Goal: Check status: Check status

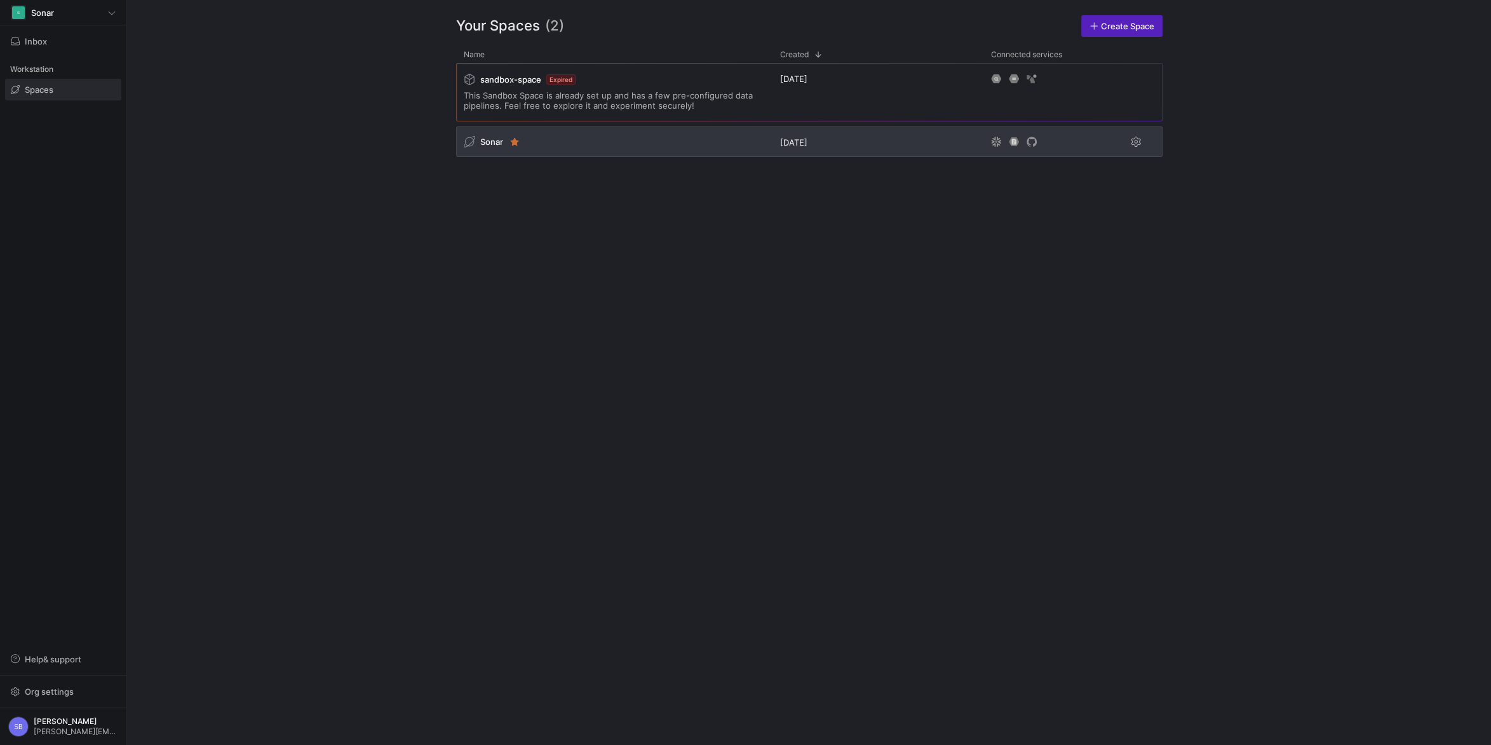
click at [483, 142] on span "Sonar" at bounding box center [491, 142] width 23 height 10
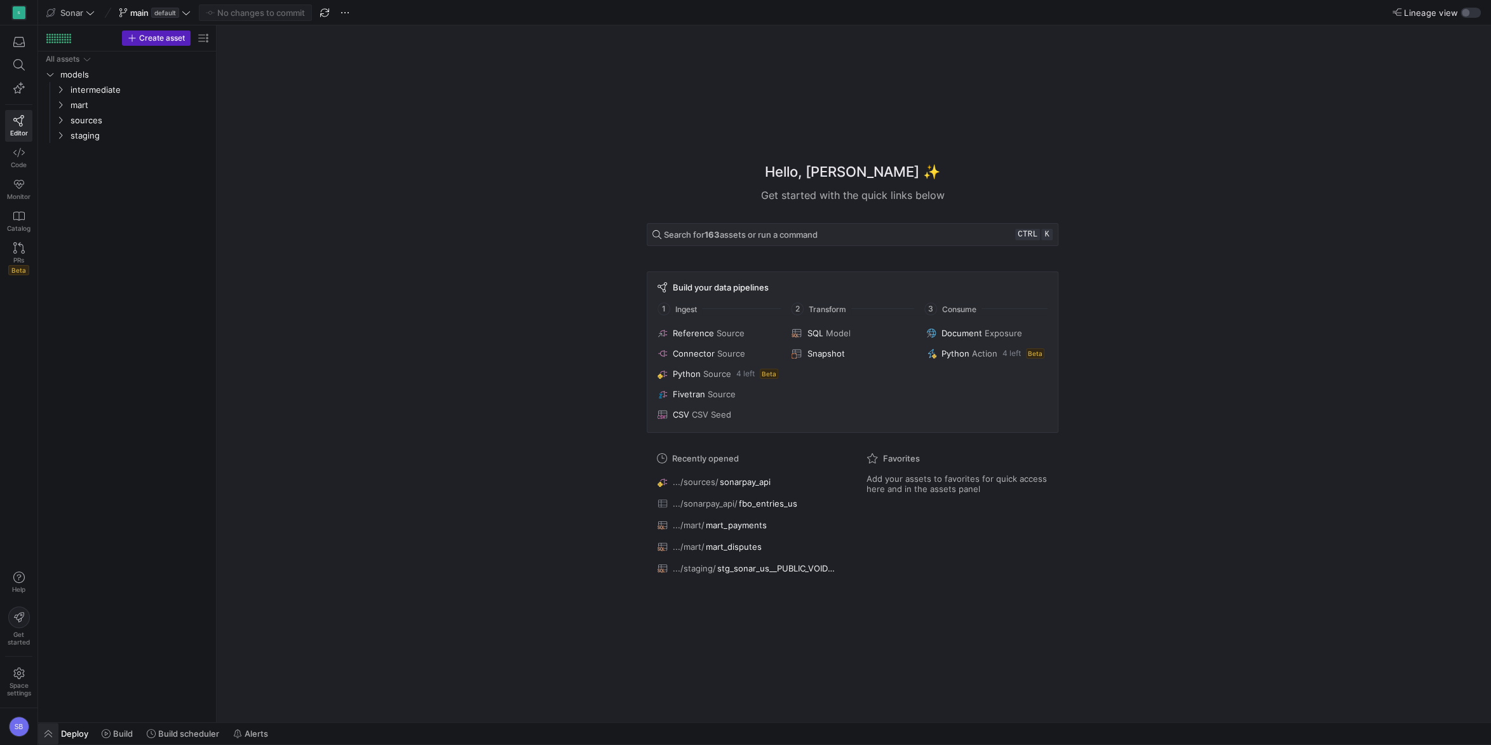
click at [51, 732] on span "button" at bounding box center [48, 733] width 20 height 22
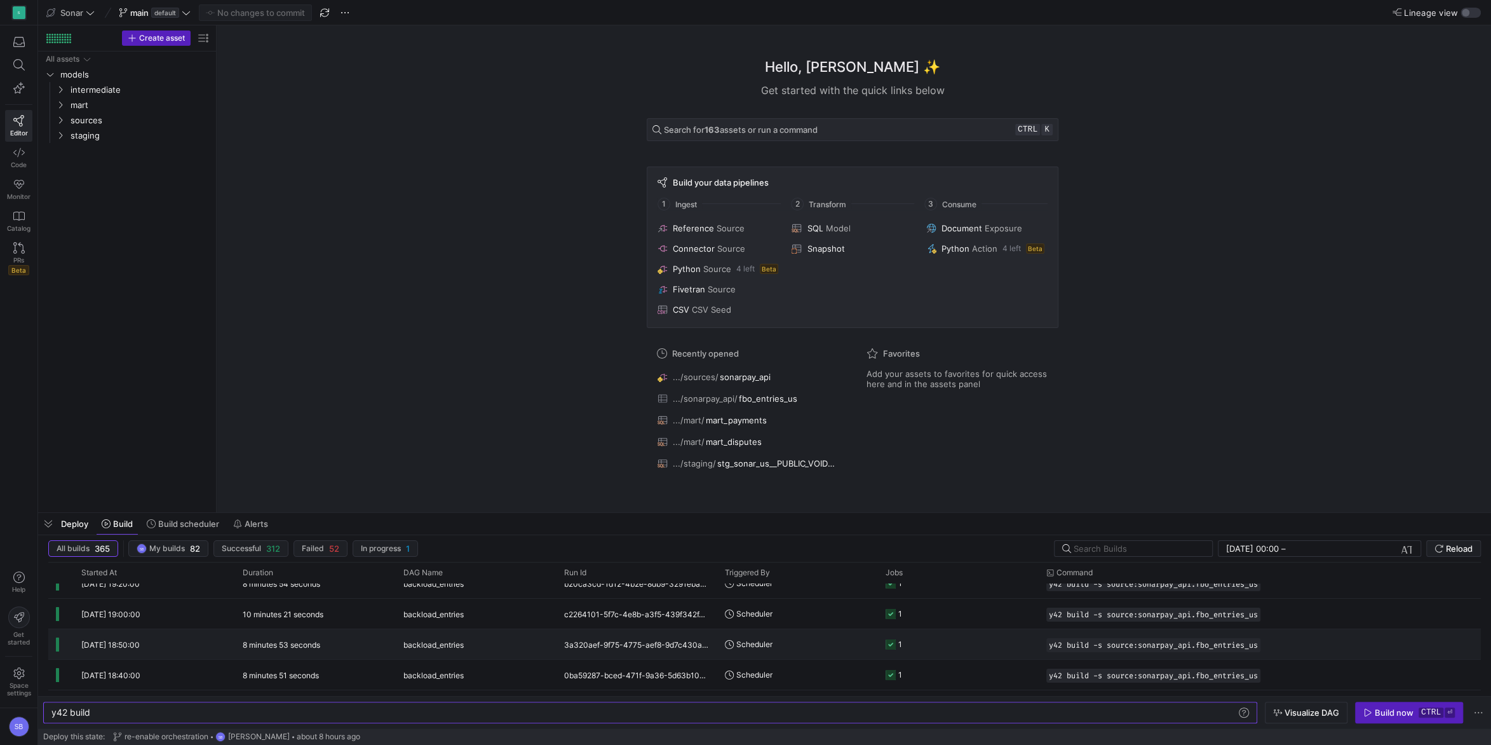
scroll to position [168, 0]
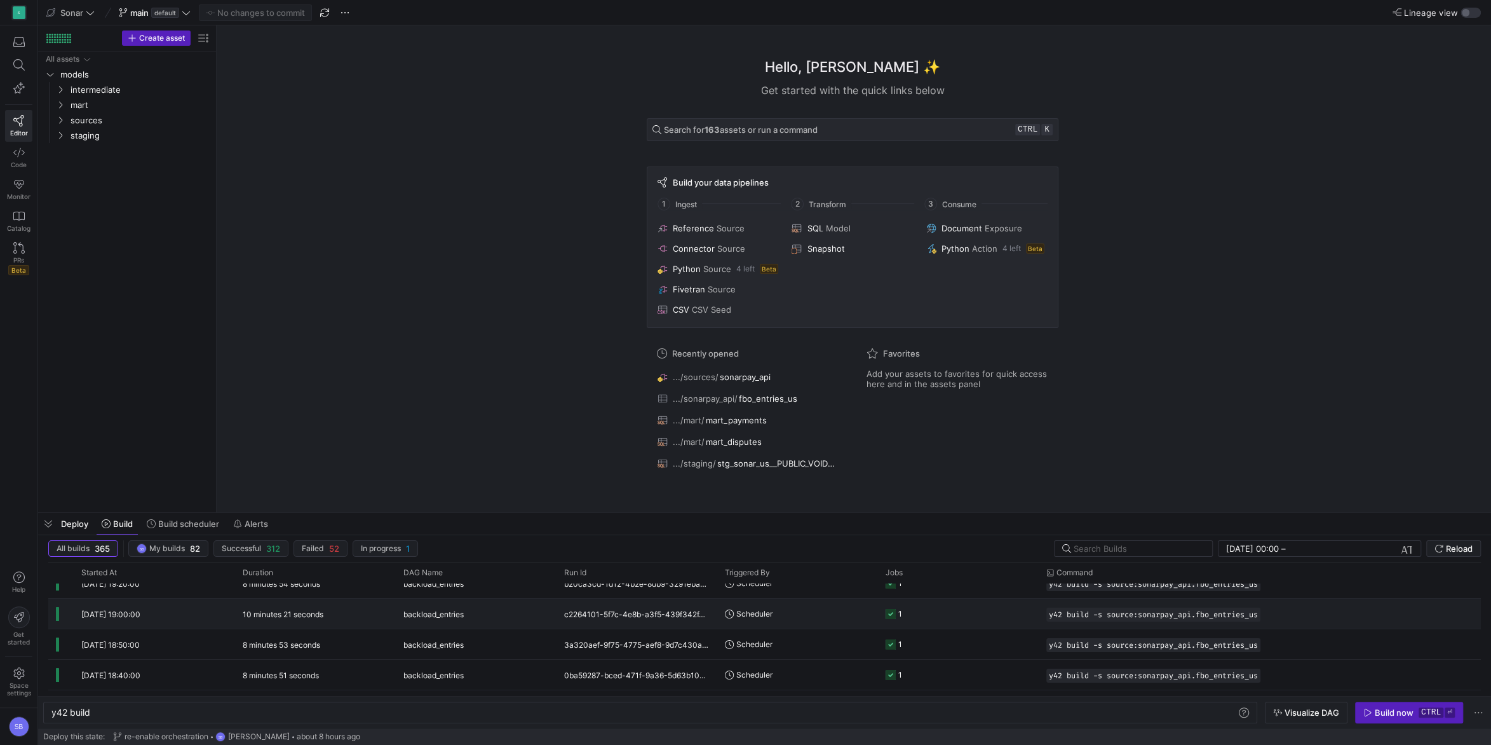
click at [320, 612] on y42-duration "10 minutes 21 seconds" at bounding box center [283, 614] width 81 height 10
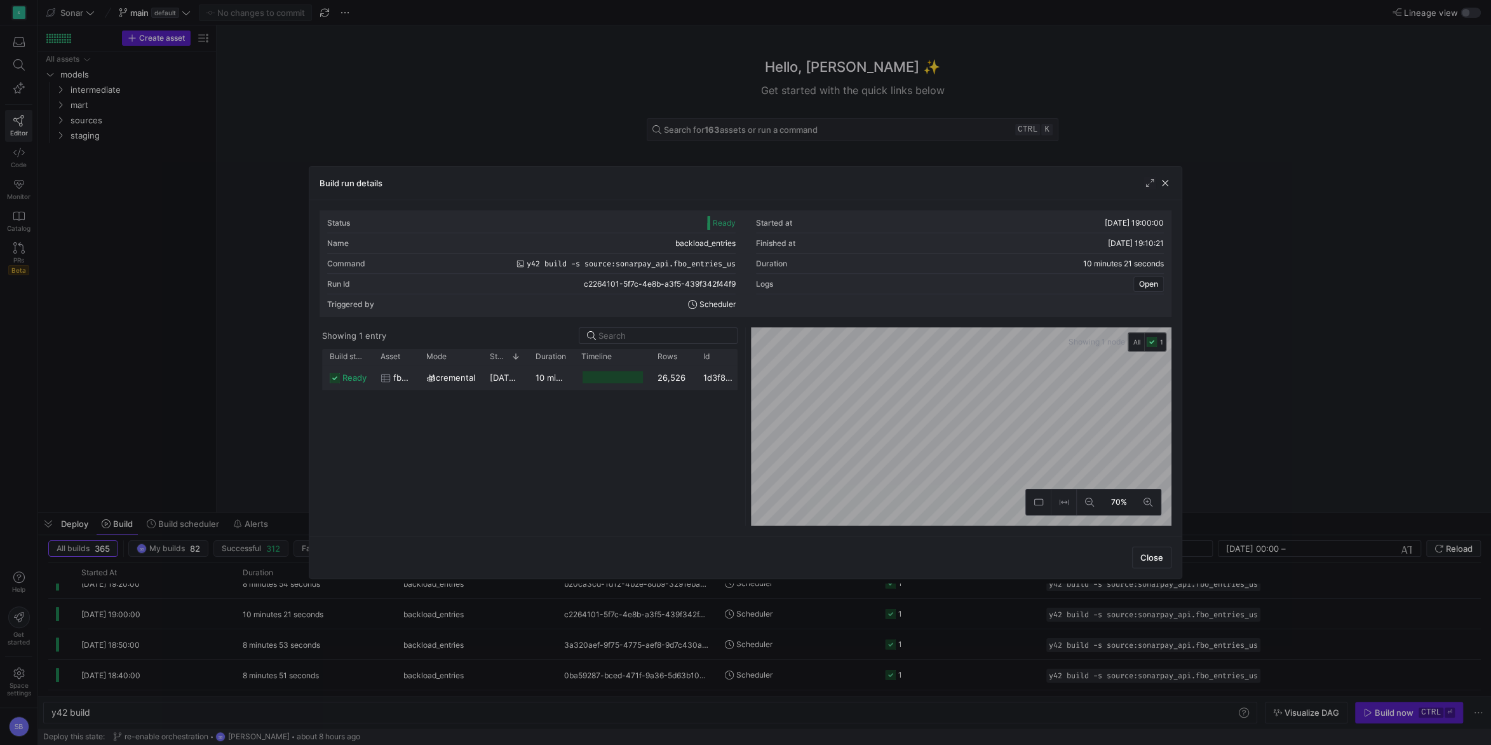
click at [554, 379] on y42-duration "10 minutes 13 seconds" at bounding box center [581, 377] width 91 height 10
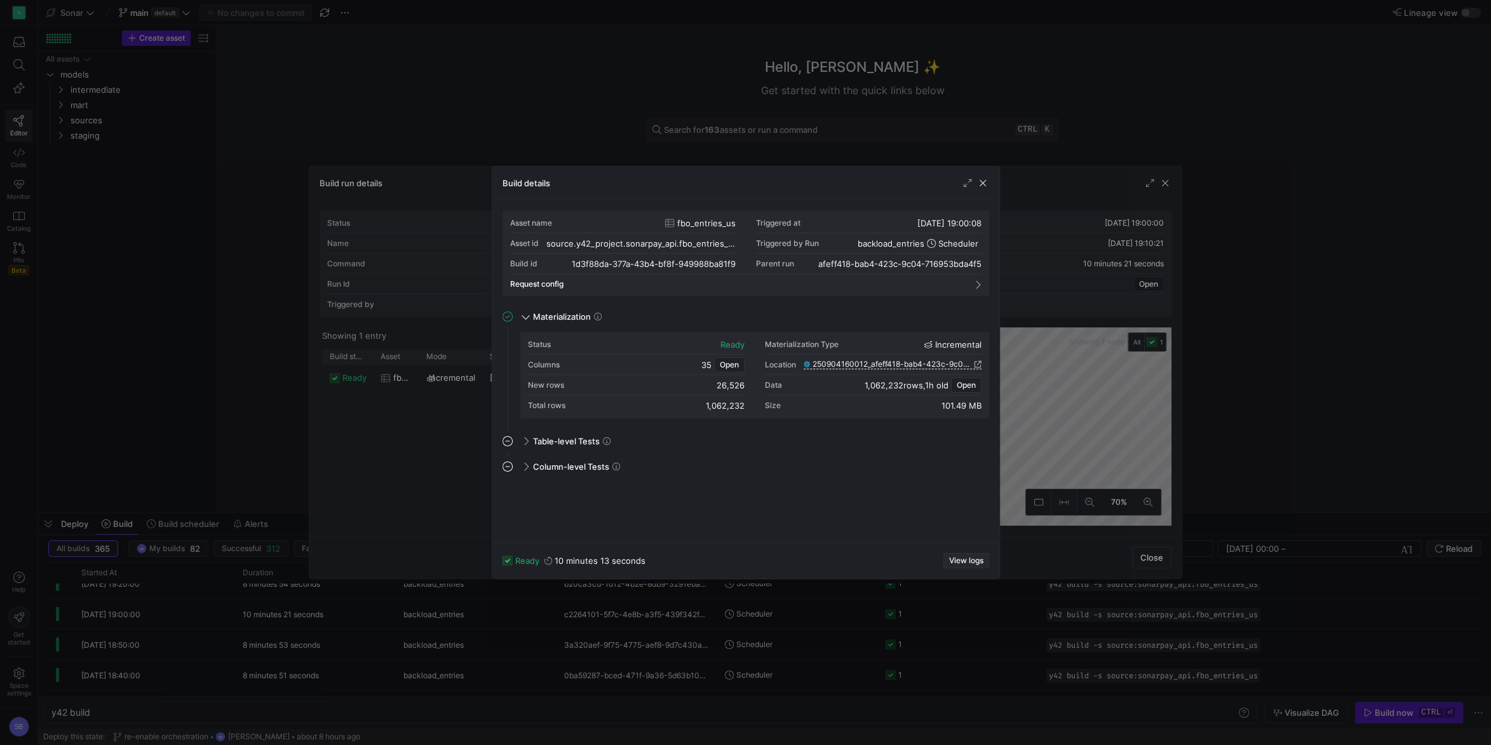
click at [971, 562] on span "View logs" at bounding box center [966, 560] width 34 height 9
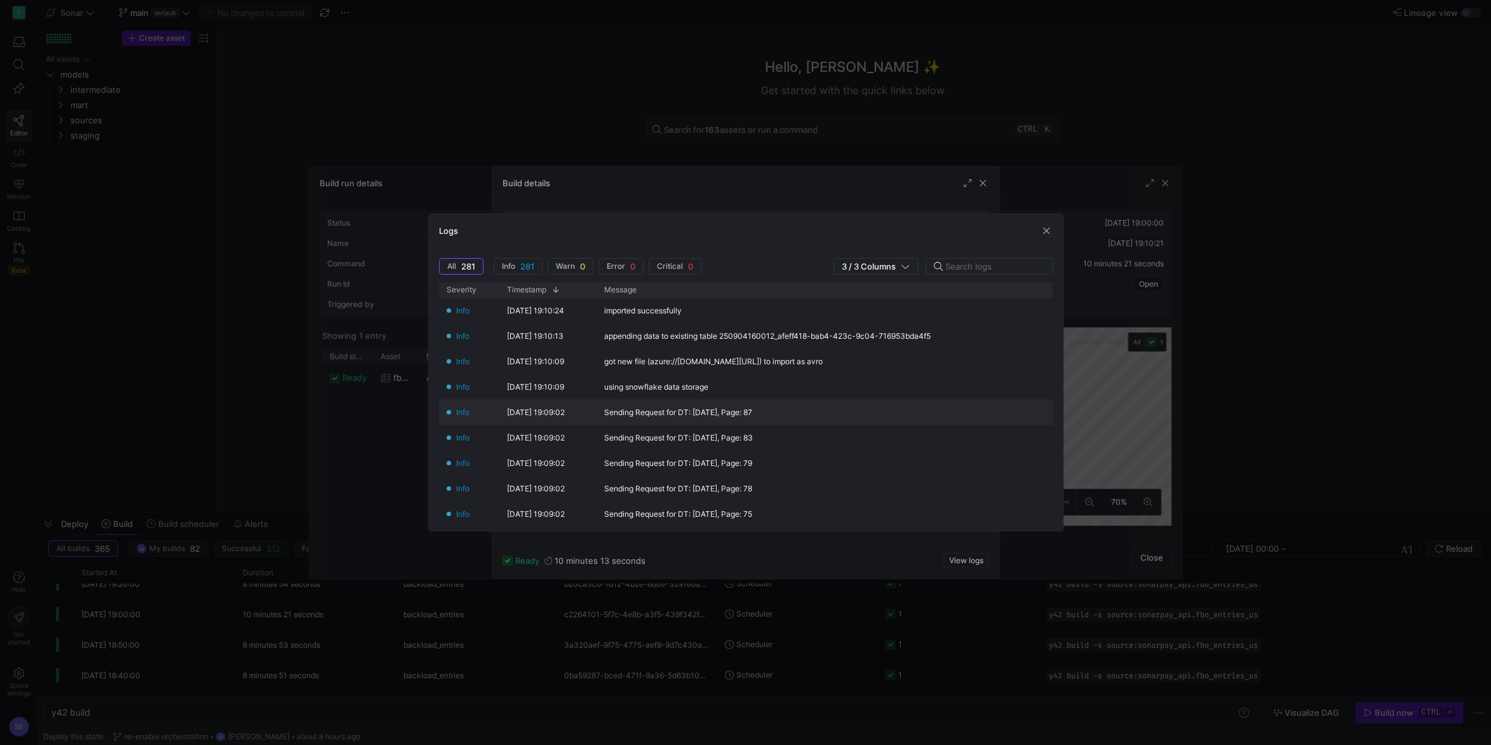
scroll to position [59, 0]
click at [1042, 230] on span "button" at bounding box center [1046, 230] width 13 height 13
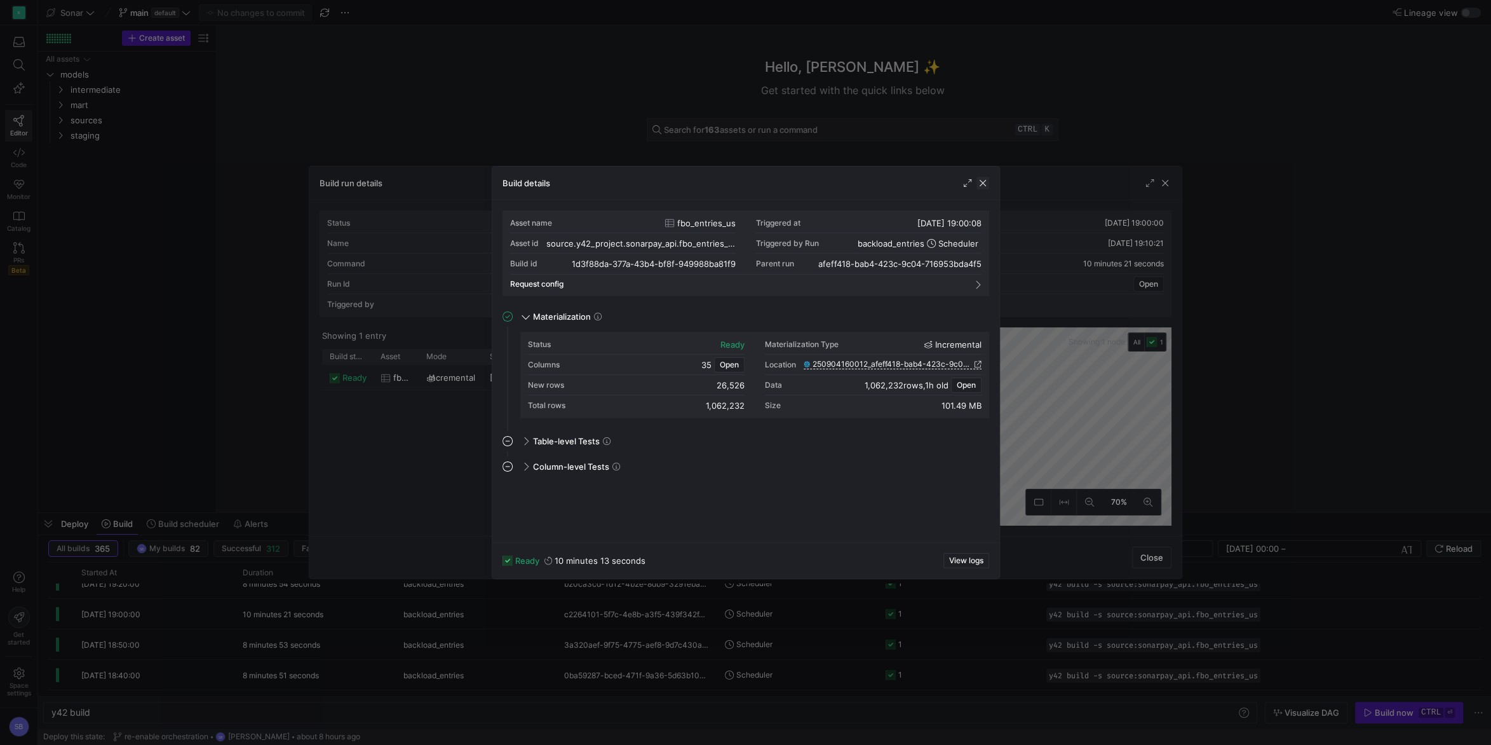
click at [984, 184] on span "button" at bounding box center [982, 183] width 13 height 13
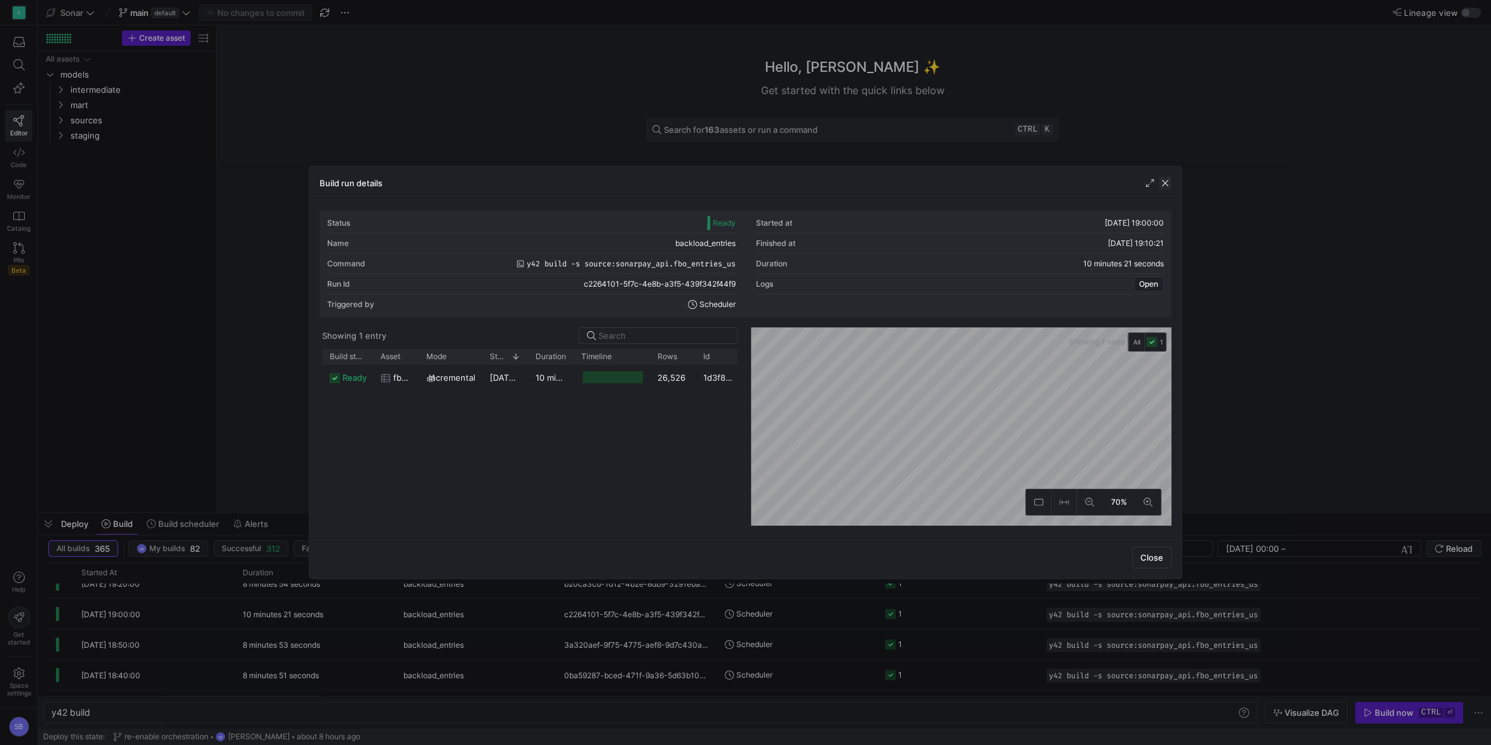
click at [1170, 184] on span "button" at bounding box center [1165, 183] width 13 height 13
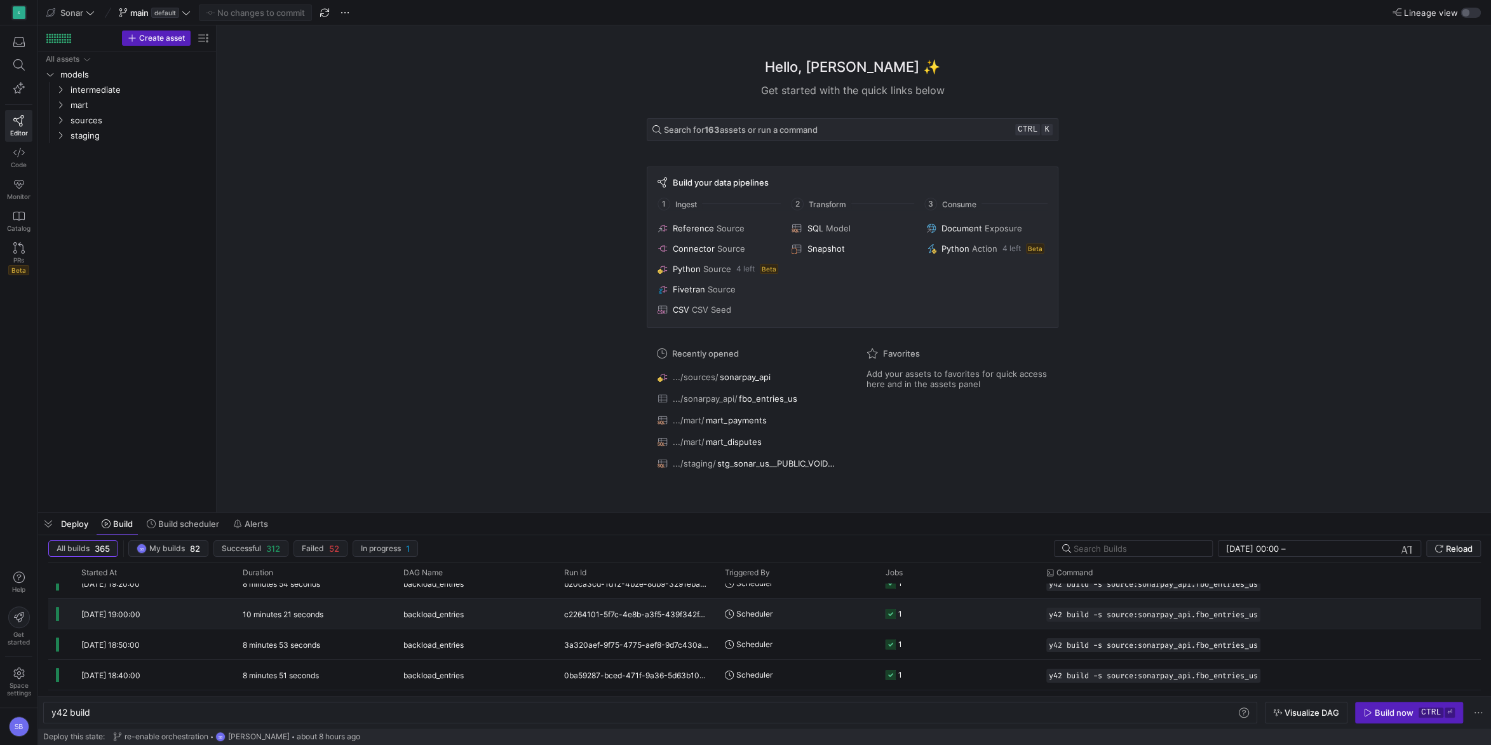
click at [388, 617] on div "10 minutes 21 seconds" at bounding box center [315, 613] width 161 height 30
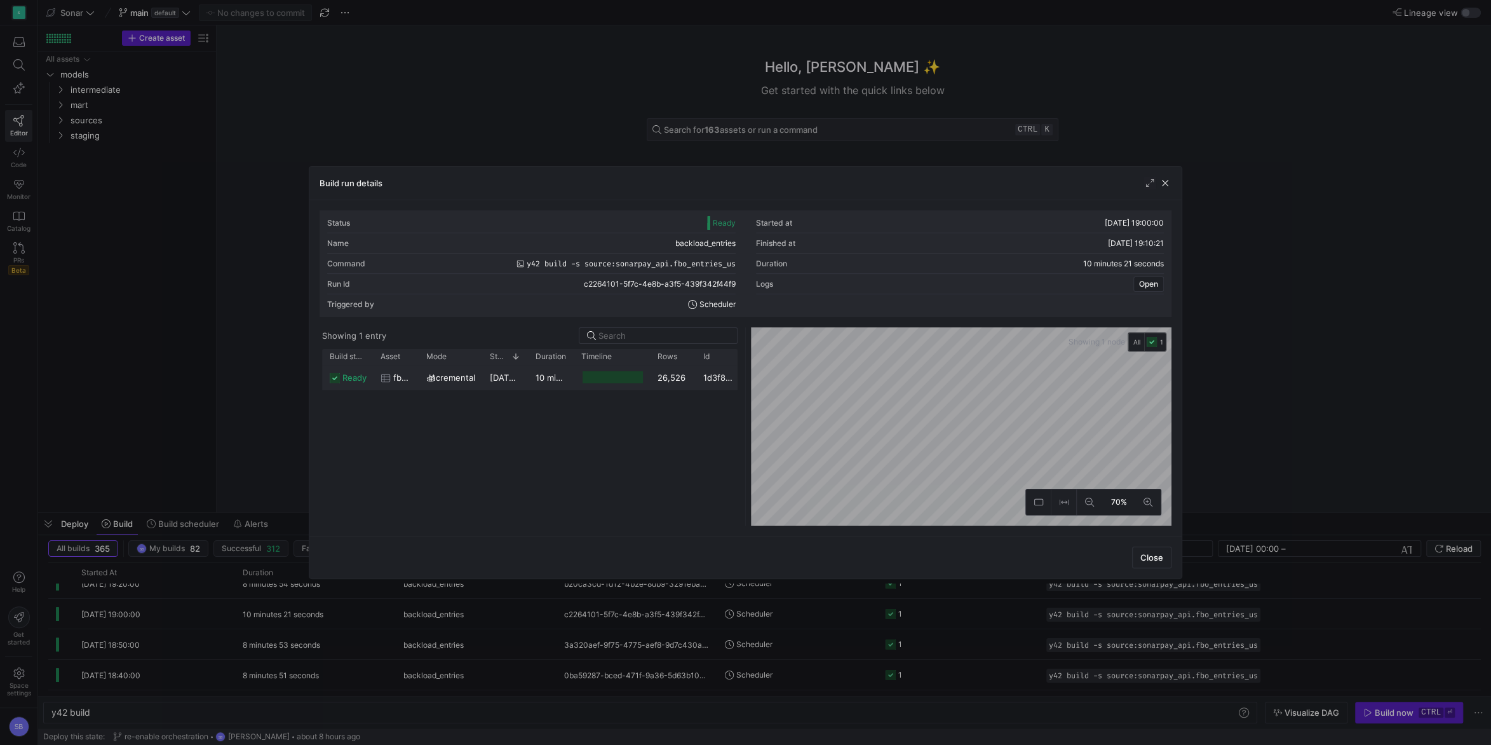
click at [517, 374] on span "[DATE] 19:00:08" at bounding box center [522, 377] width 64 height 10
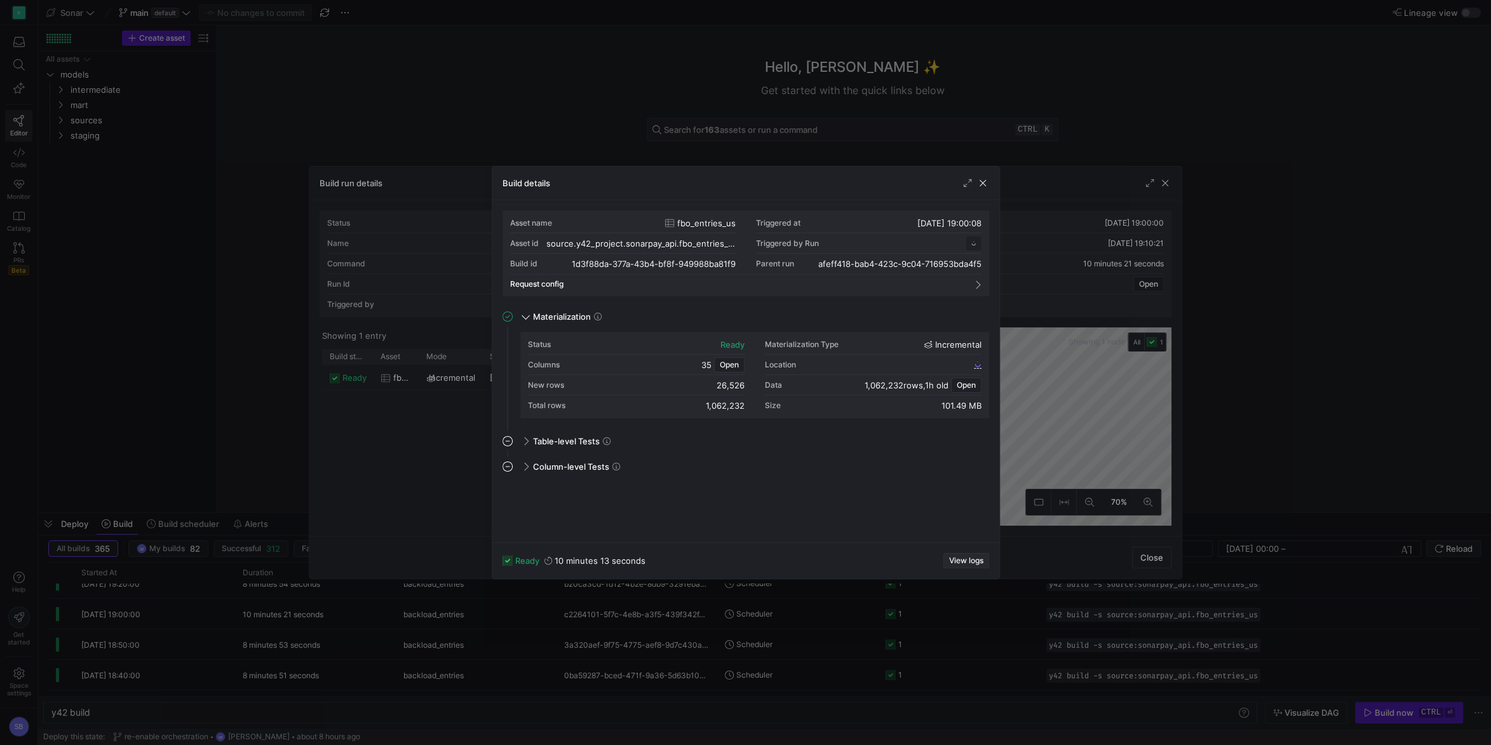
click at [971, 562] on span "View logs" at bounding box center [966, 560] width 34 height 9
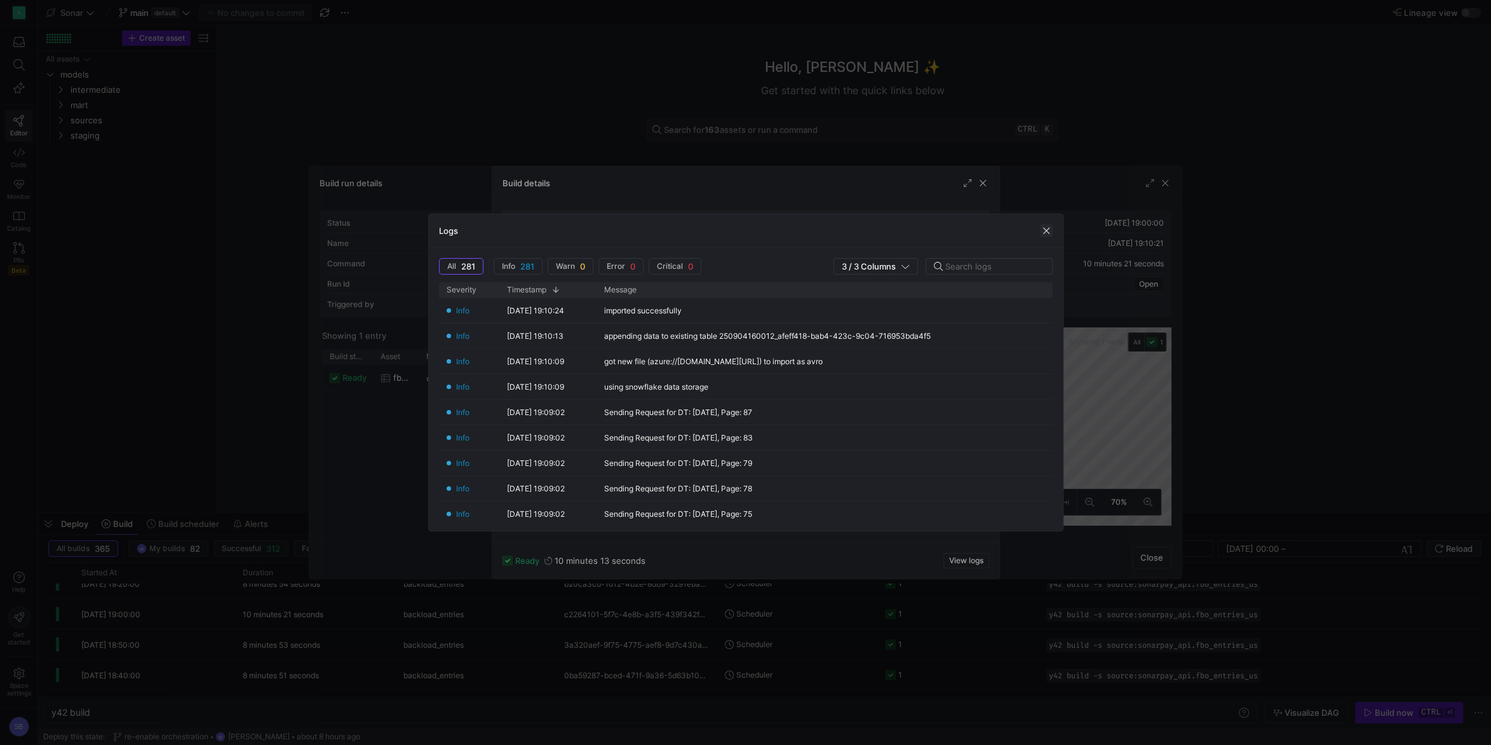
click at [1052, 231] on span "button" at bounding box center [1046, 230] width 13 height 13
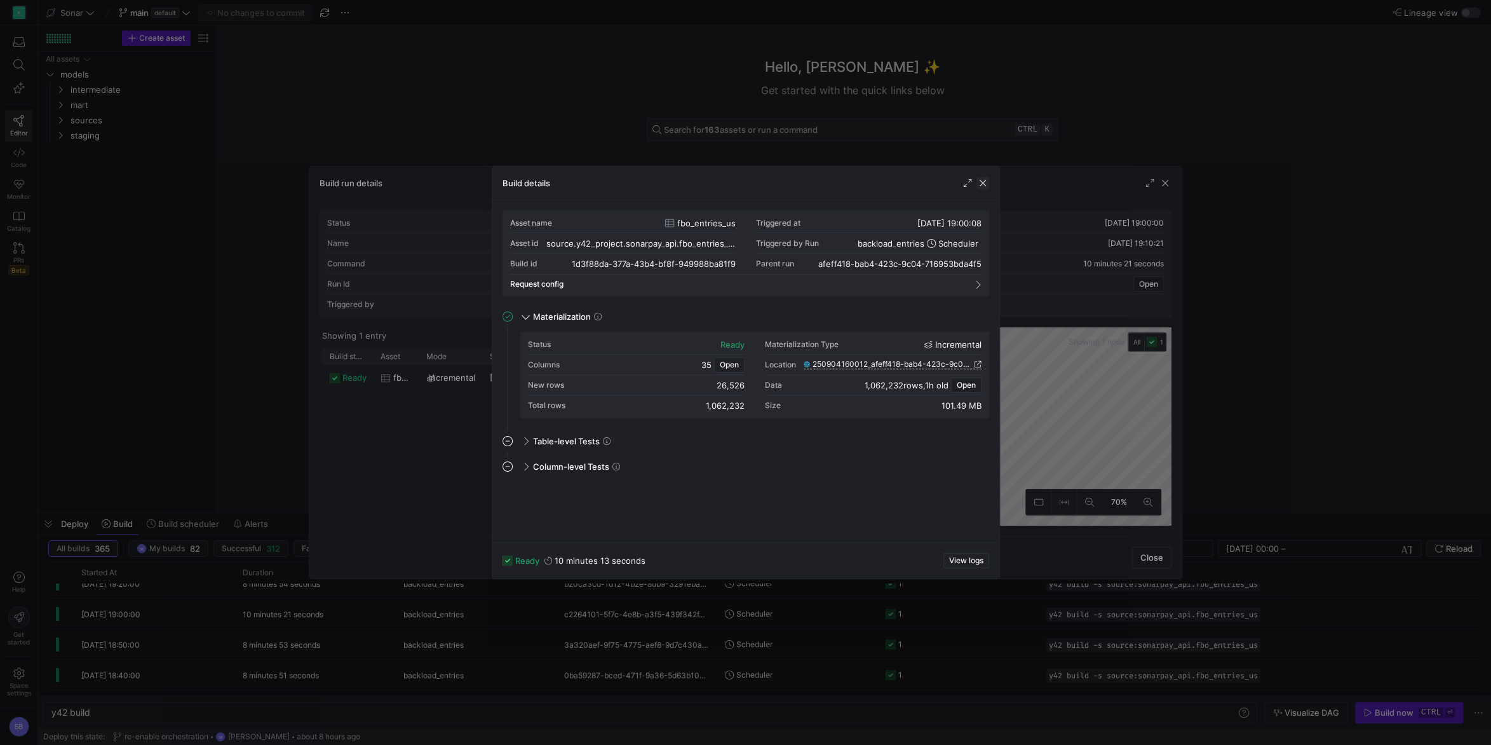
click at [982, 180] on span "button" at bounding box center [982, 183] width 13 height 13
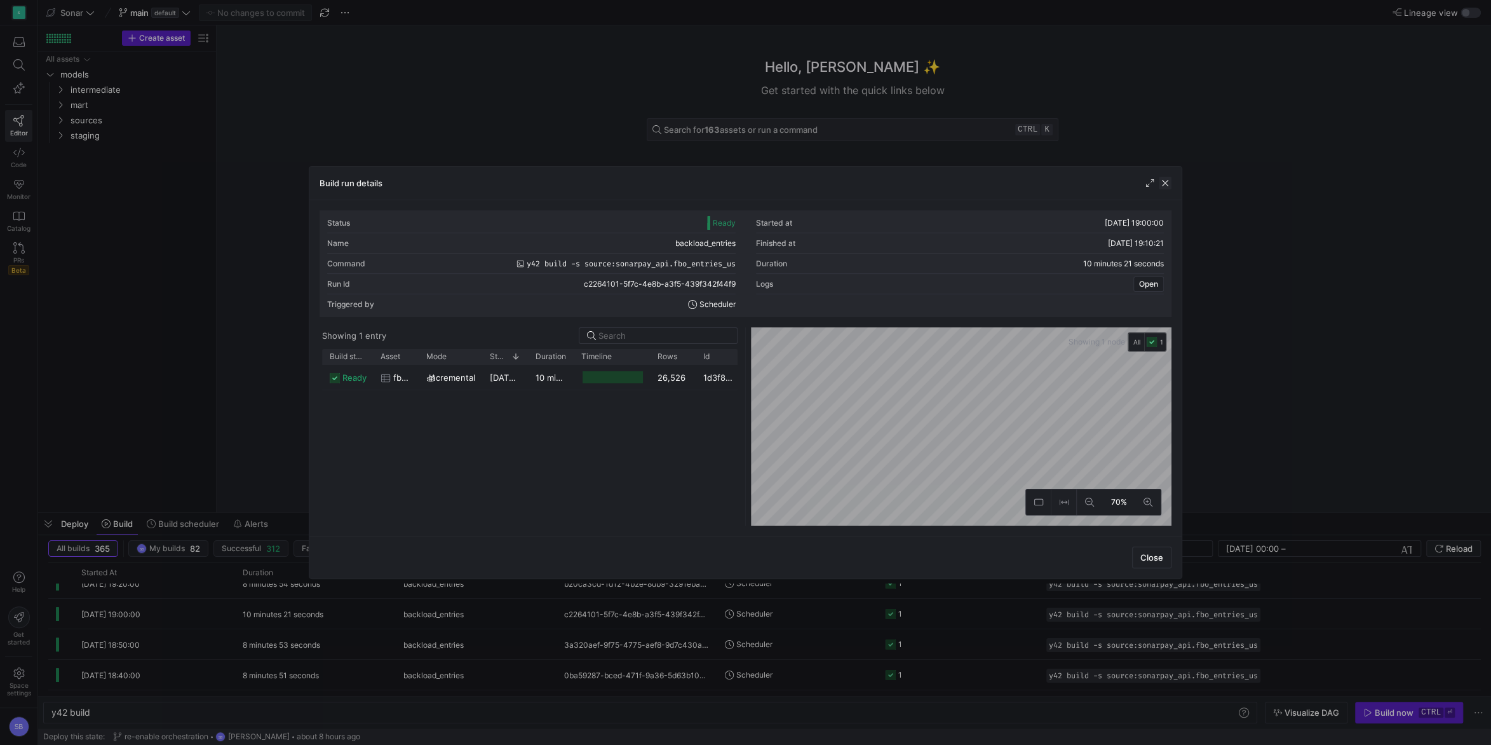
click at [1169, 182] on span "button" at bounding box center [1165, 183] width 13 height 13
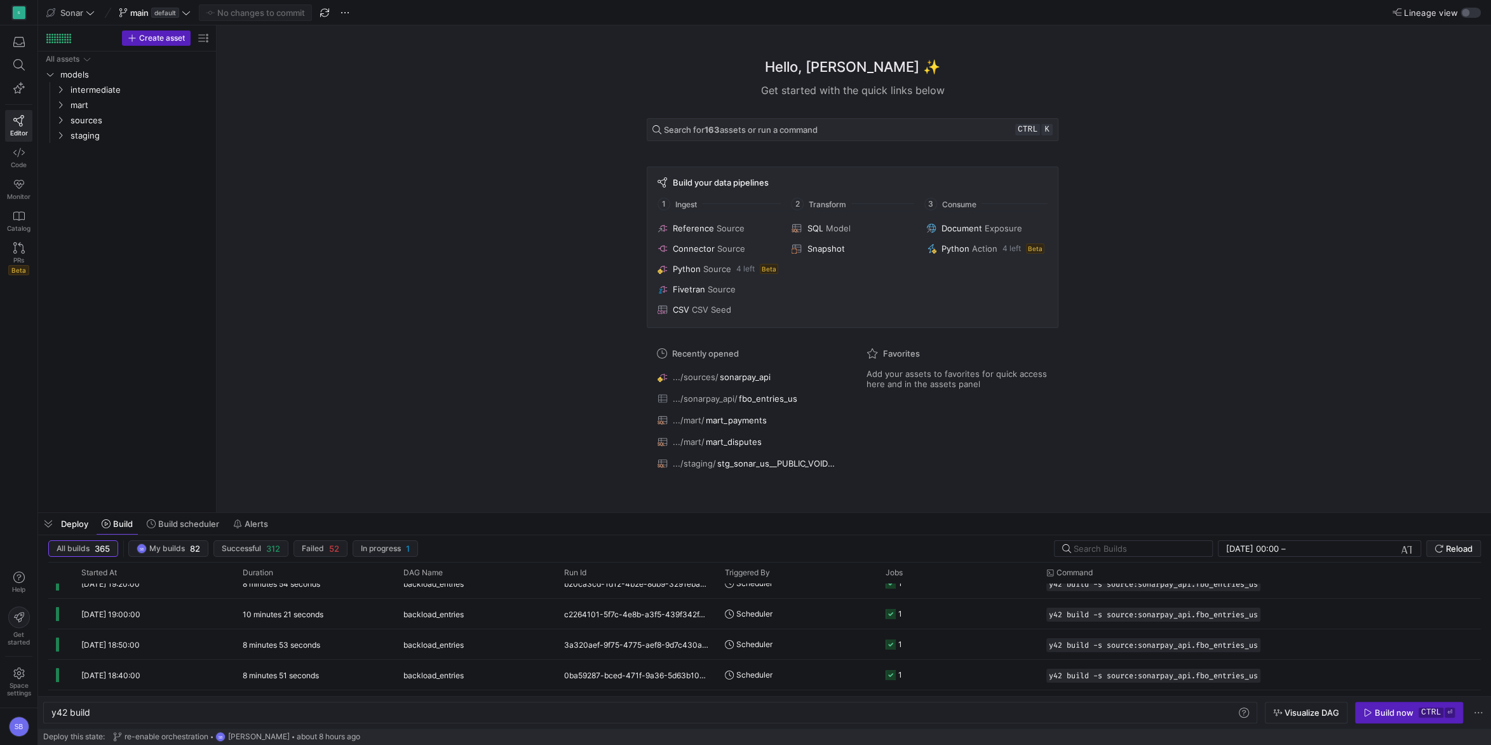
scroll to position [0, 0]
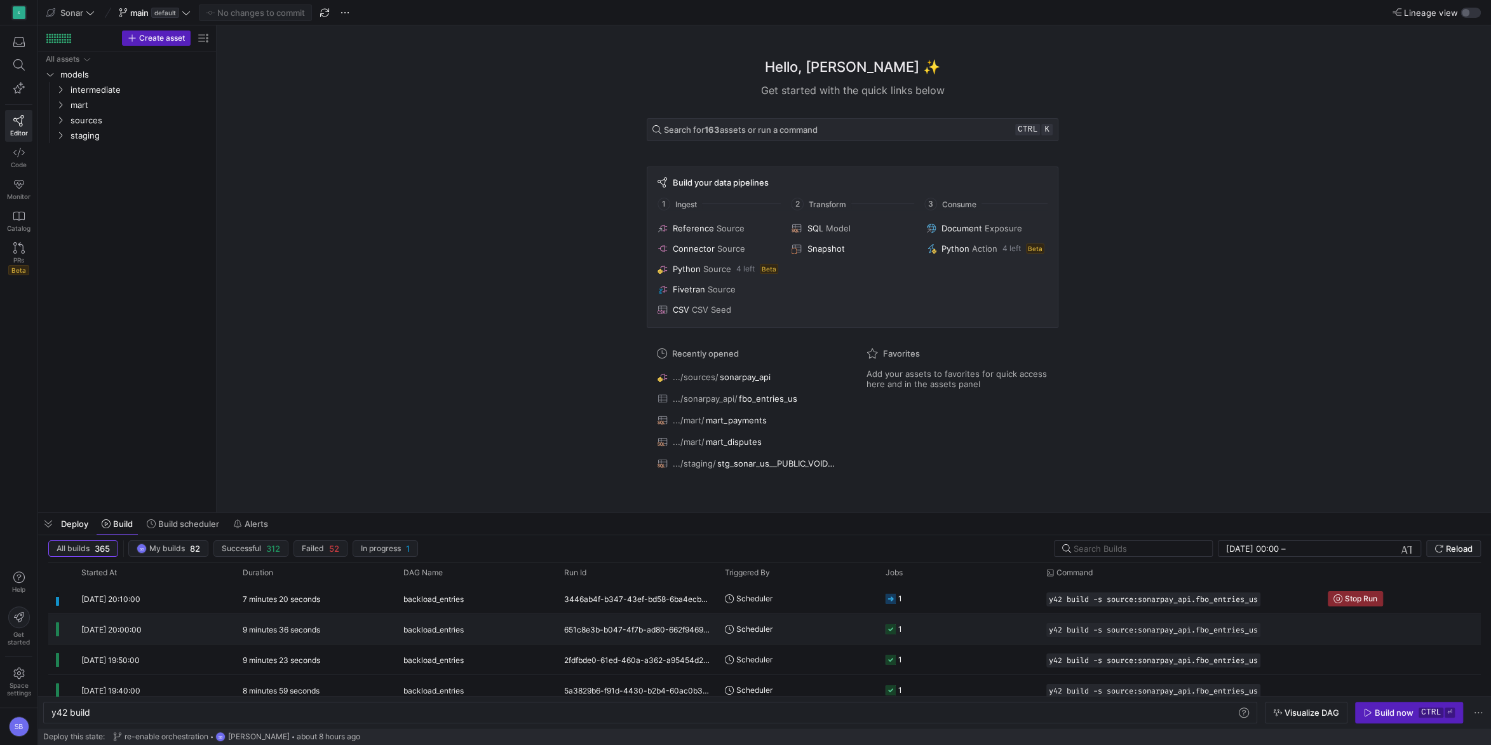
click at [170, 622] on div "[DATE] 20:00:00" at bounding box center [154, 629] width 161 height 30
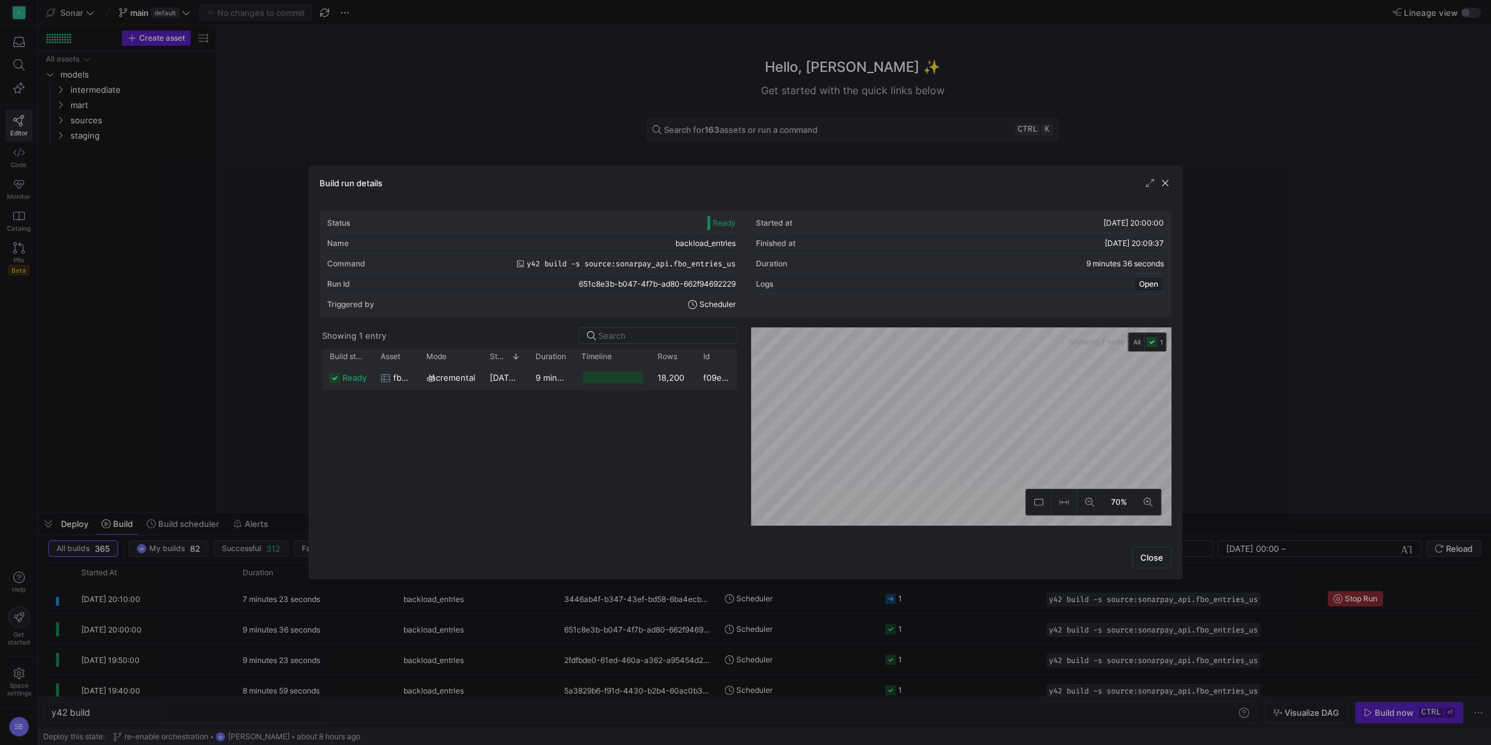
click at [547, 375] on y42-duration "9 minutes 26 seconds" at bounding box center [580, 377] width 88 height 10
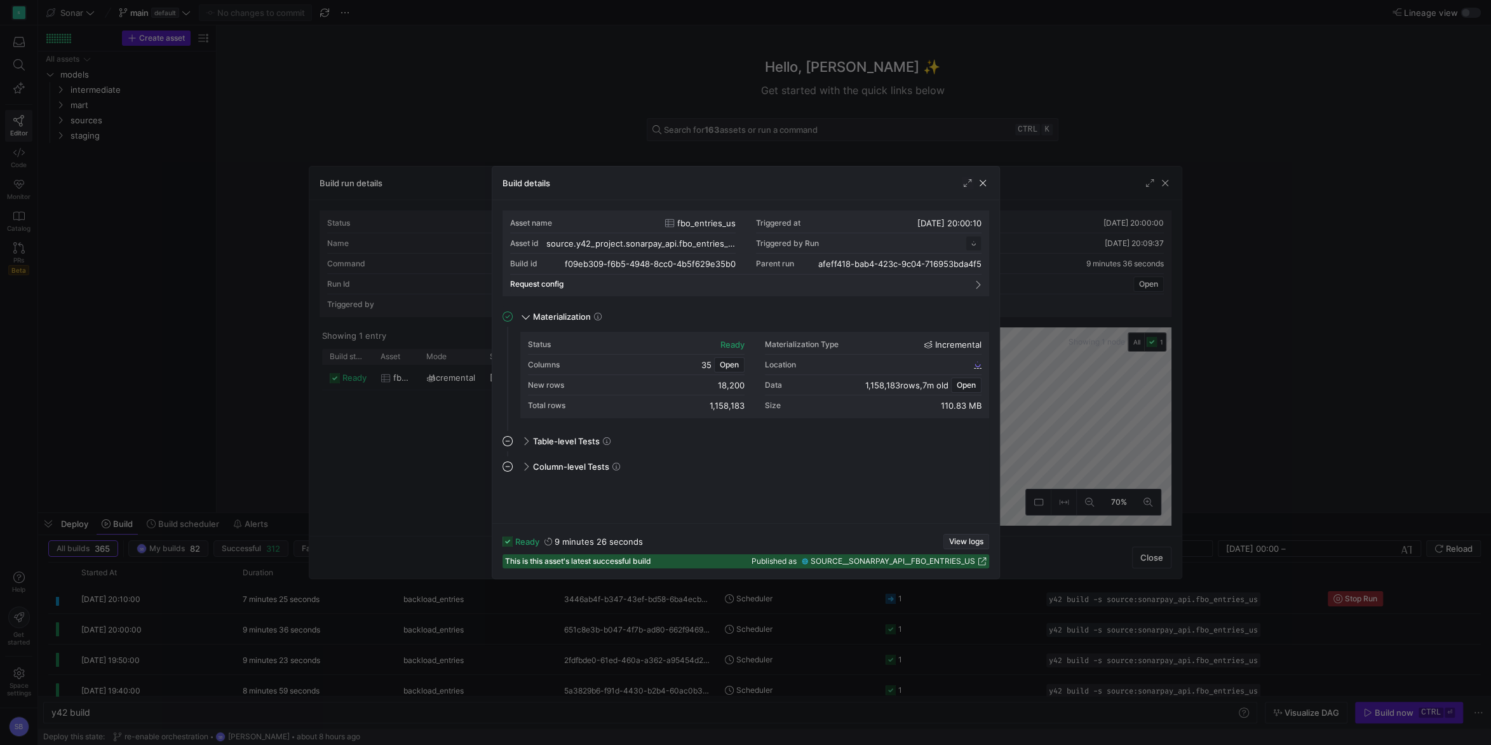
click at [961, 543] on span "View logs" at bounding box center [966, 541] width 34 height 9
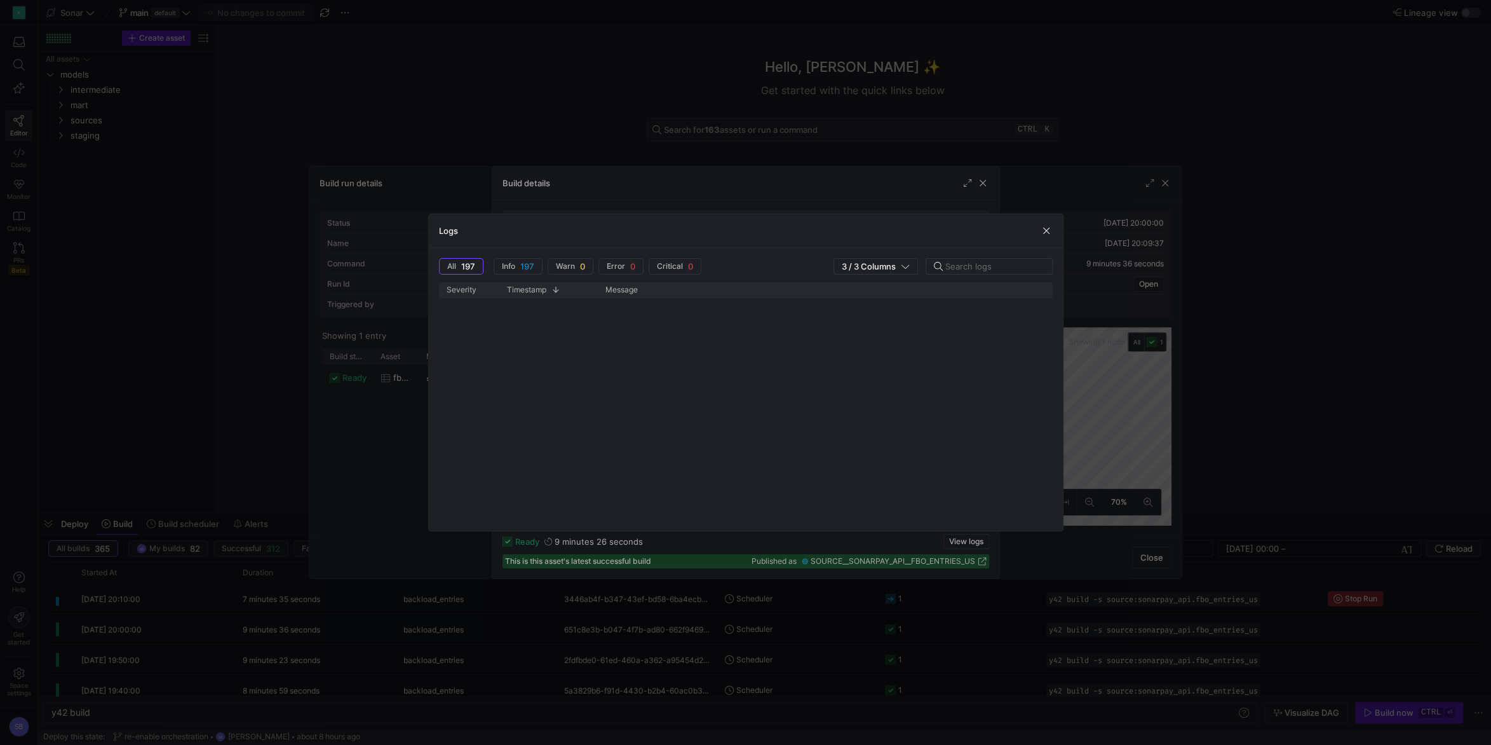
scroll to position [1244, 0]
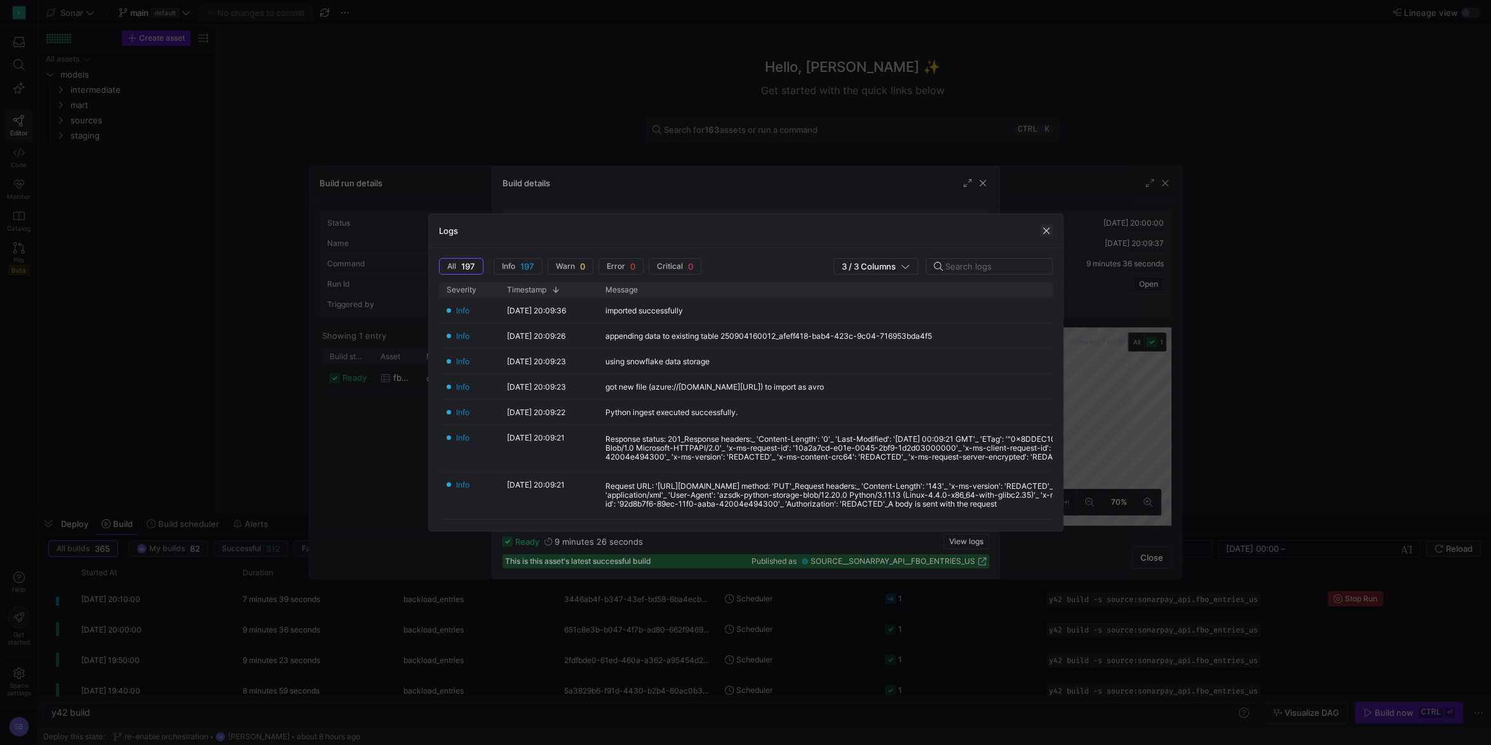
click at [1050, 232] on span "button" at bounding box center [1046, 230] width 13 height 13
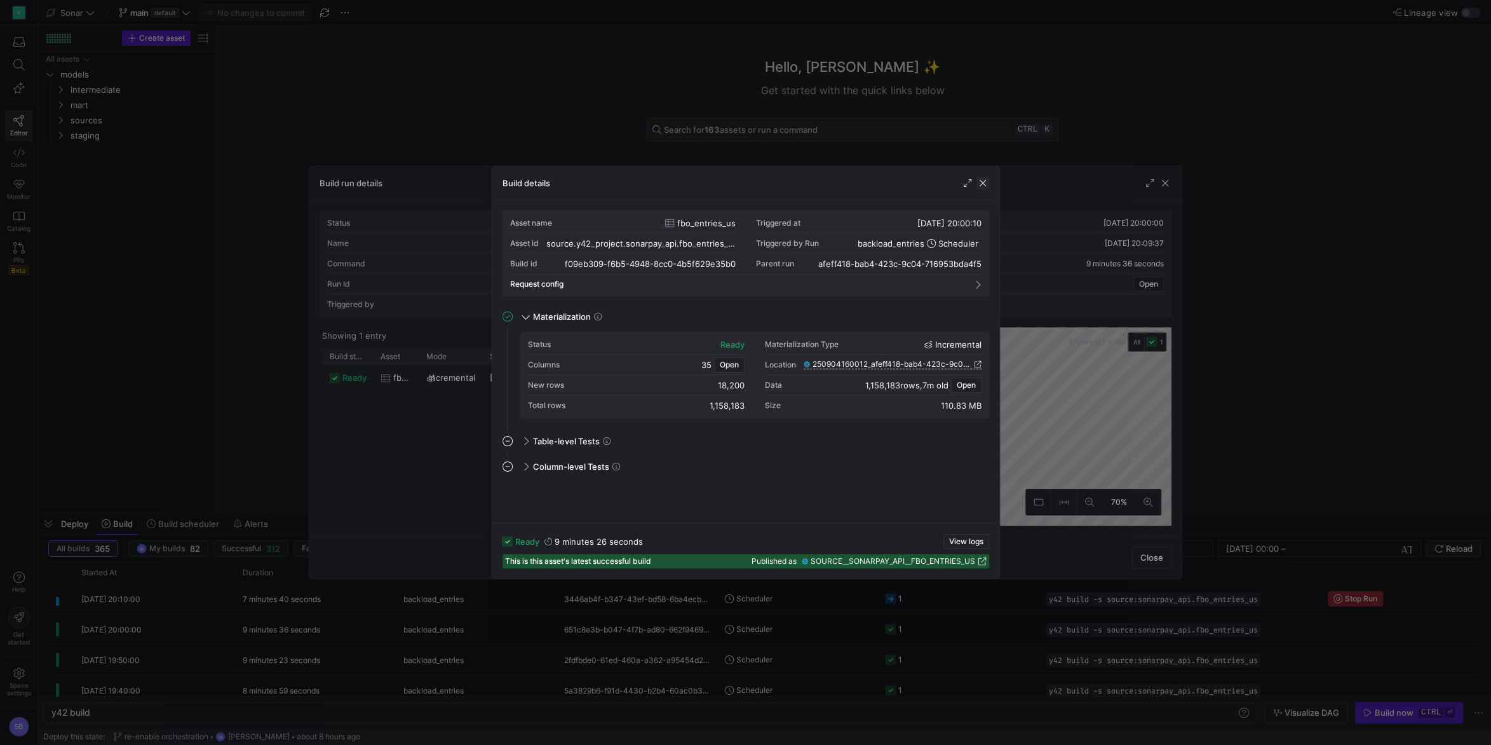
click at [984, 184] on span "button" at bounding box center [982, 183] width 13 height 13
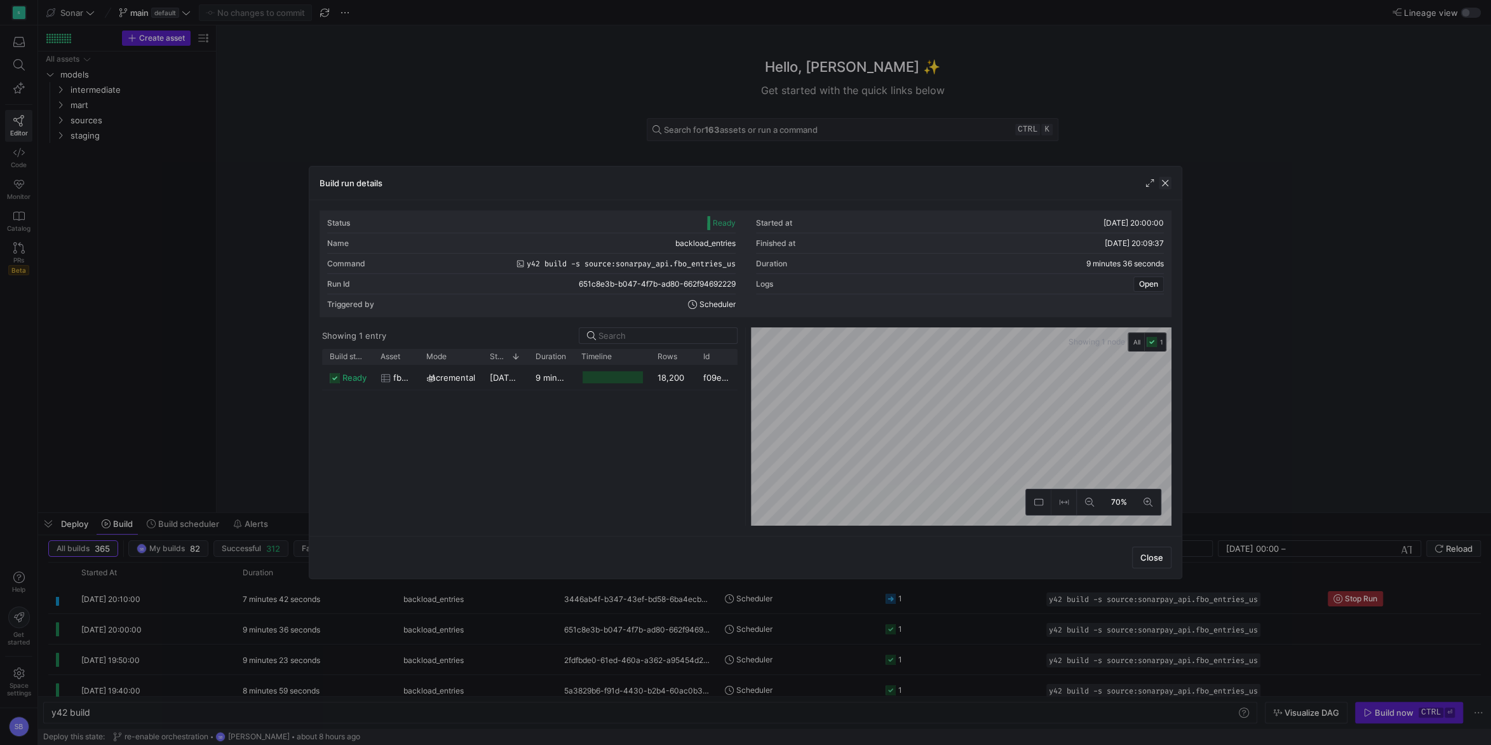
click at [1162, 186] on span "button" at bounding box center [1165, 183] width 13 height 13
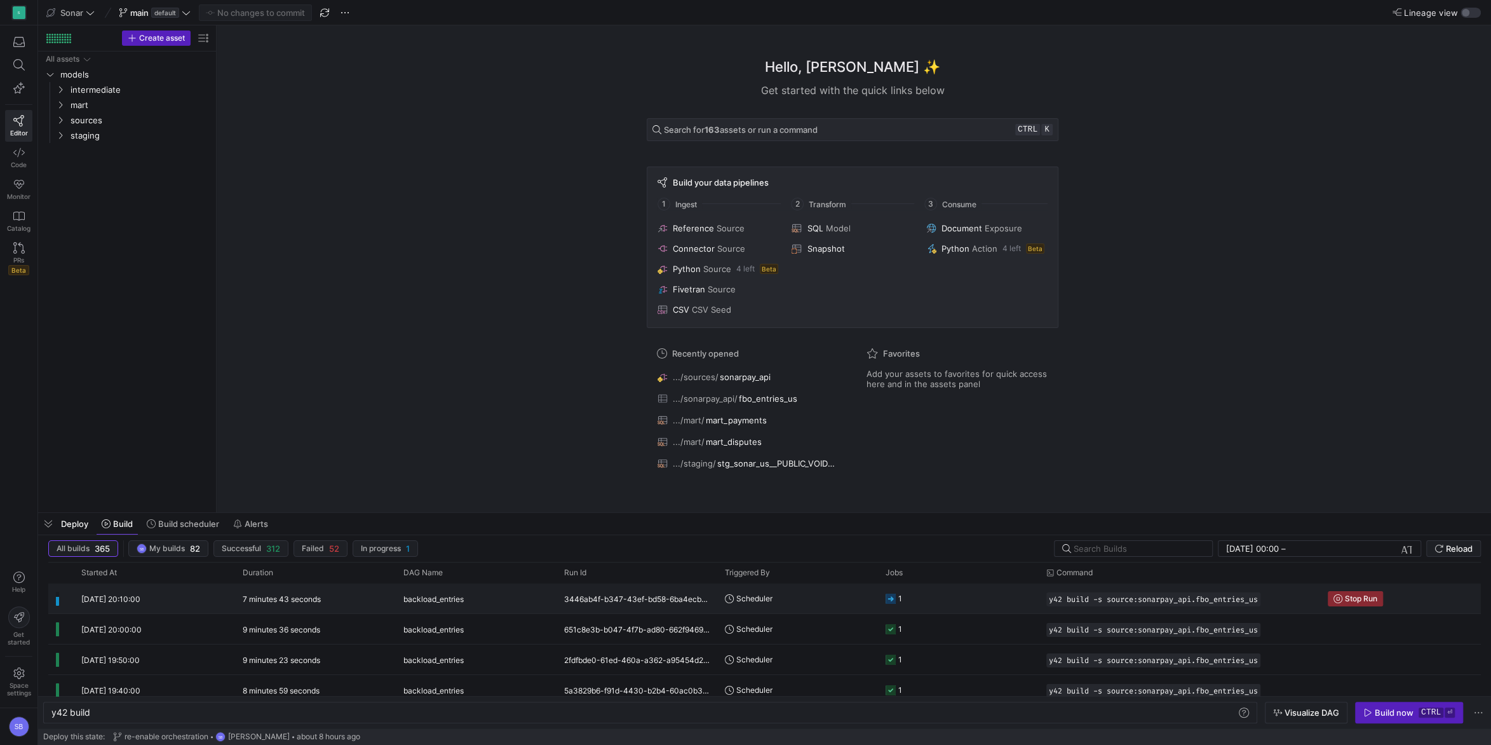
click at [321, 601] on div "7 minutes 43 seconds" at bounding box center [315, 598] width 161 height 30
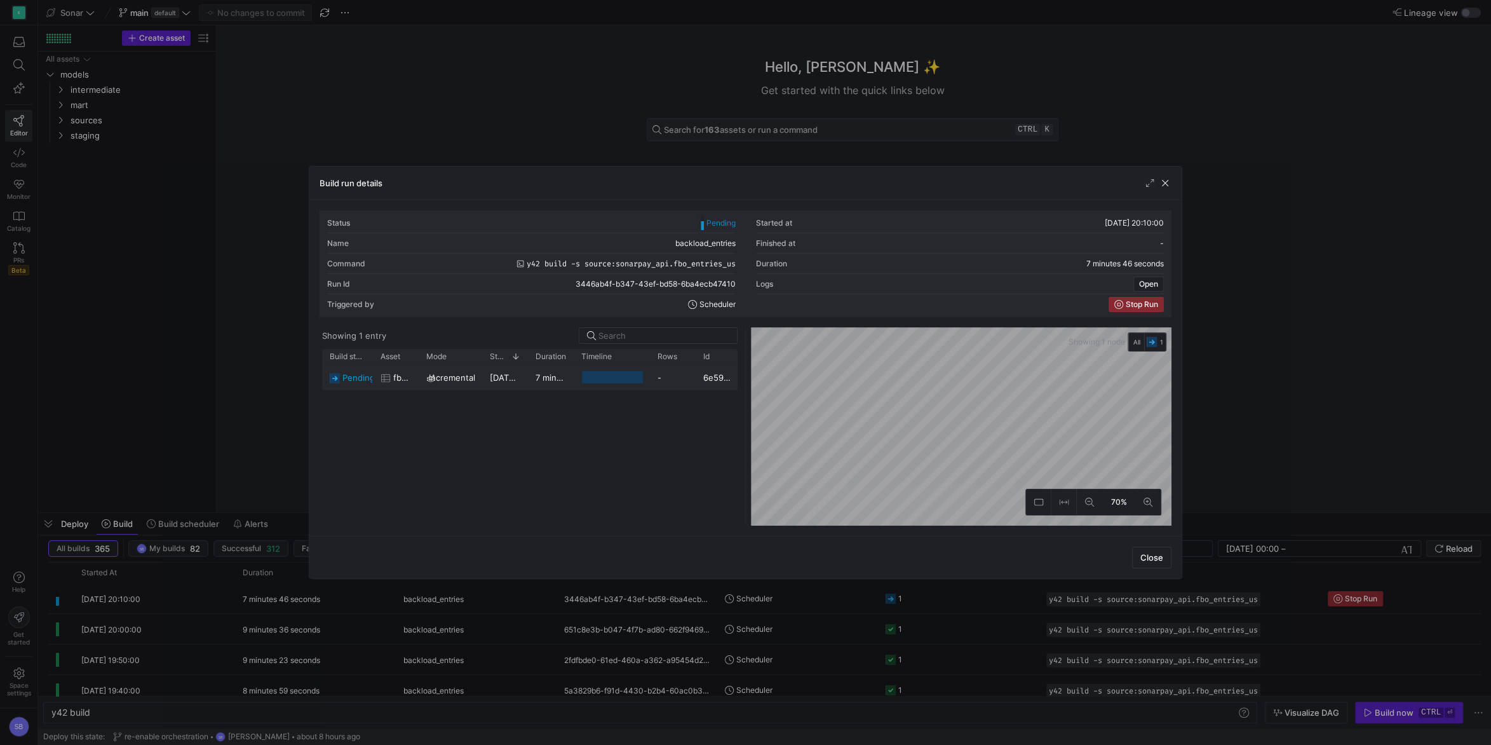
click at [545, 379] on y42-duration "7 minutes 44 seconds" at bounding box center [580, 377] width 88 height 10
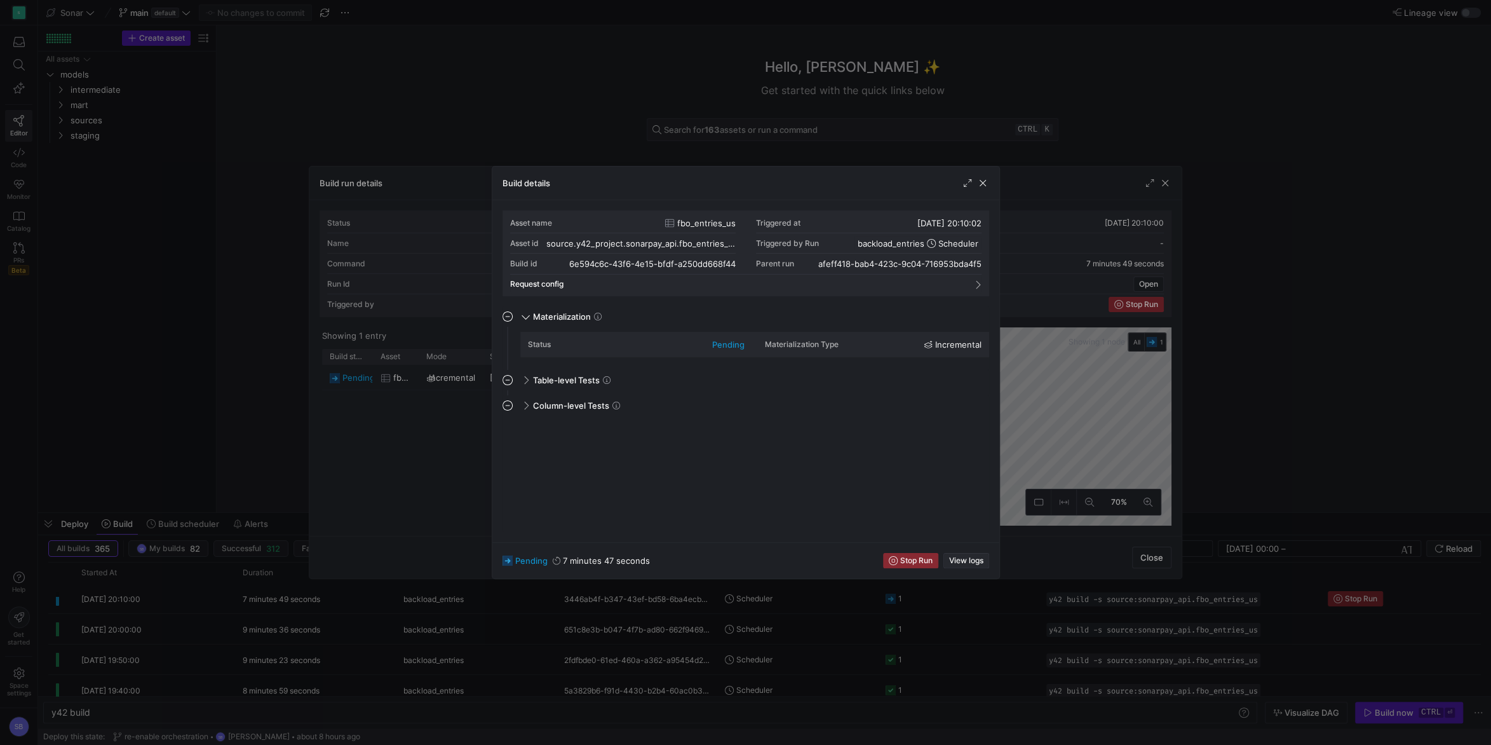
click at [971, 559] on span "View logs" at bounding box center [966, 560] width 34 height 9
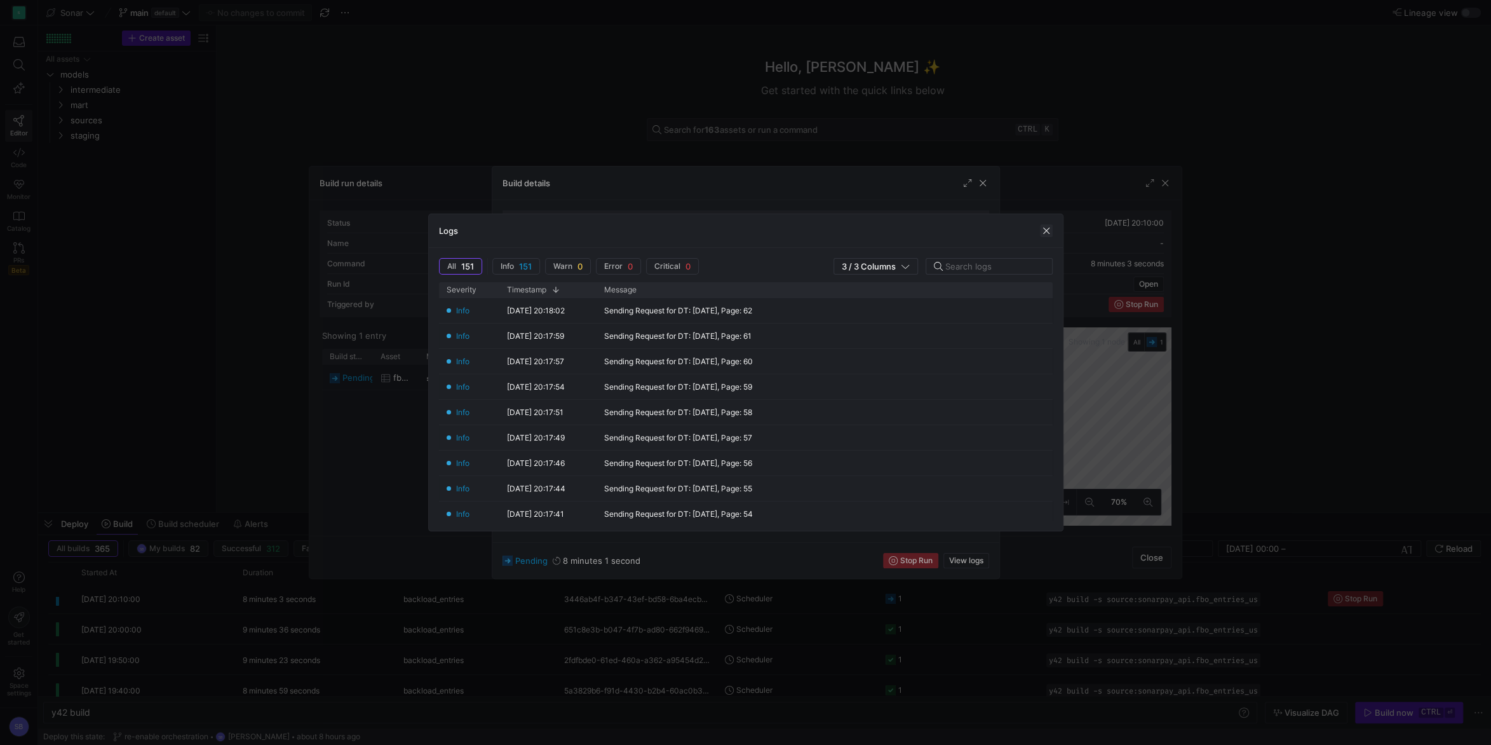
click at [1045, 227] on span "button" at bounding box center [1046, 230] width 13 height 13
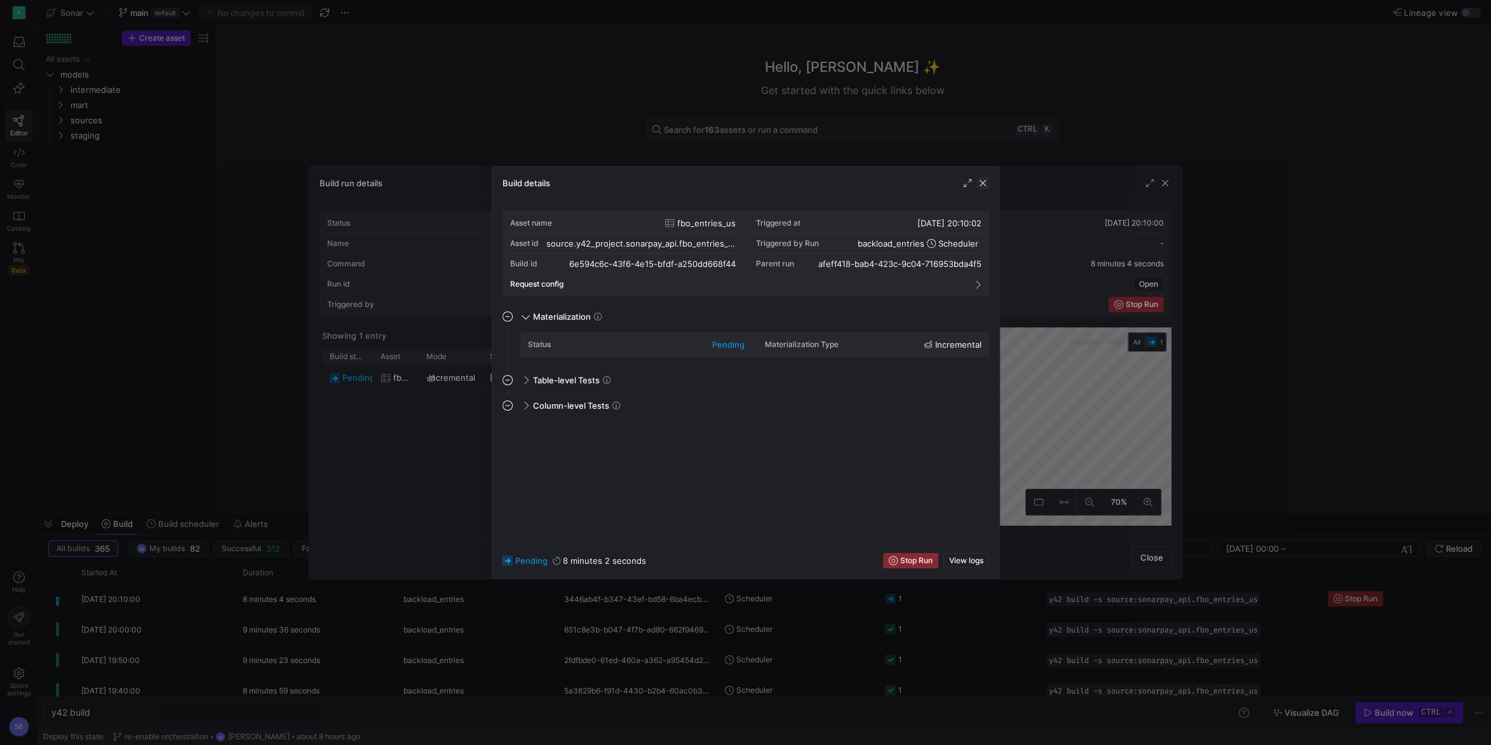
click at [988, 188] on span "button" at bounding box center [982, 183] width 13 height 13
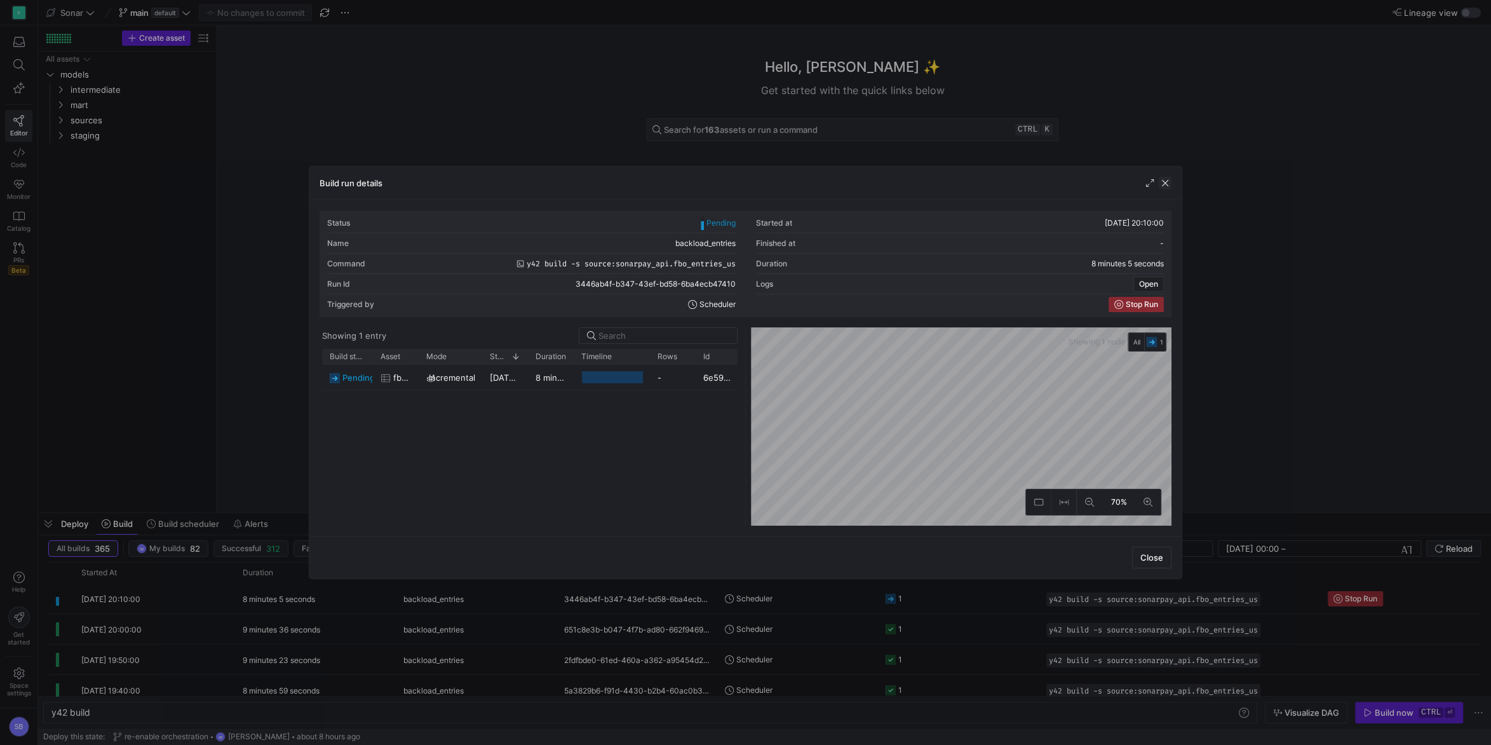
click at [1170, 186] on span "button" at bounding box center [1165, 183] width 13 height 13
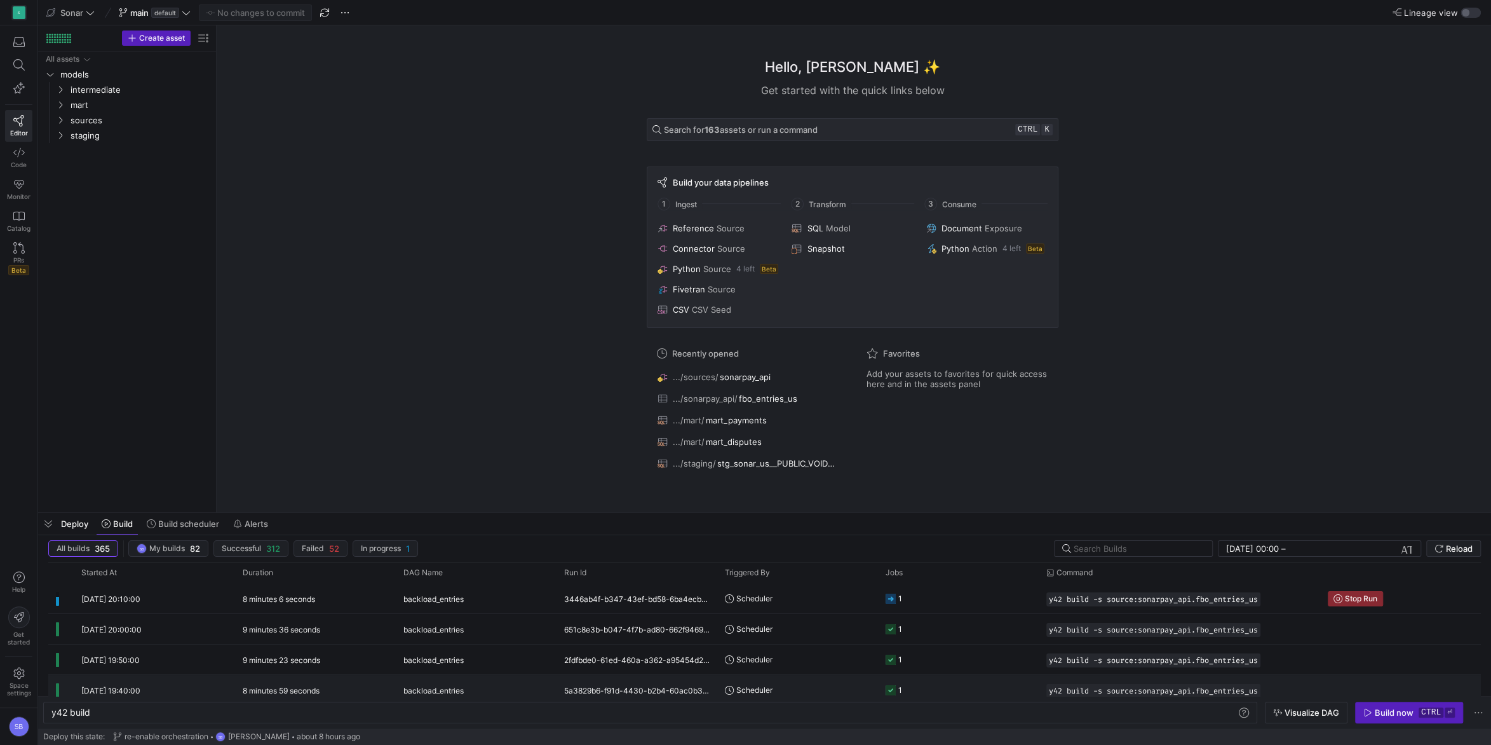
click at [323, 684] on div "8 minutes 59 seconds" at bounding box center [315, 690] width 161 height 30
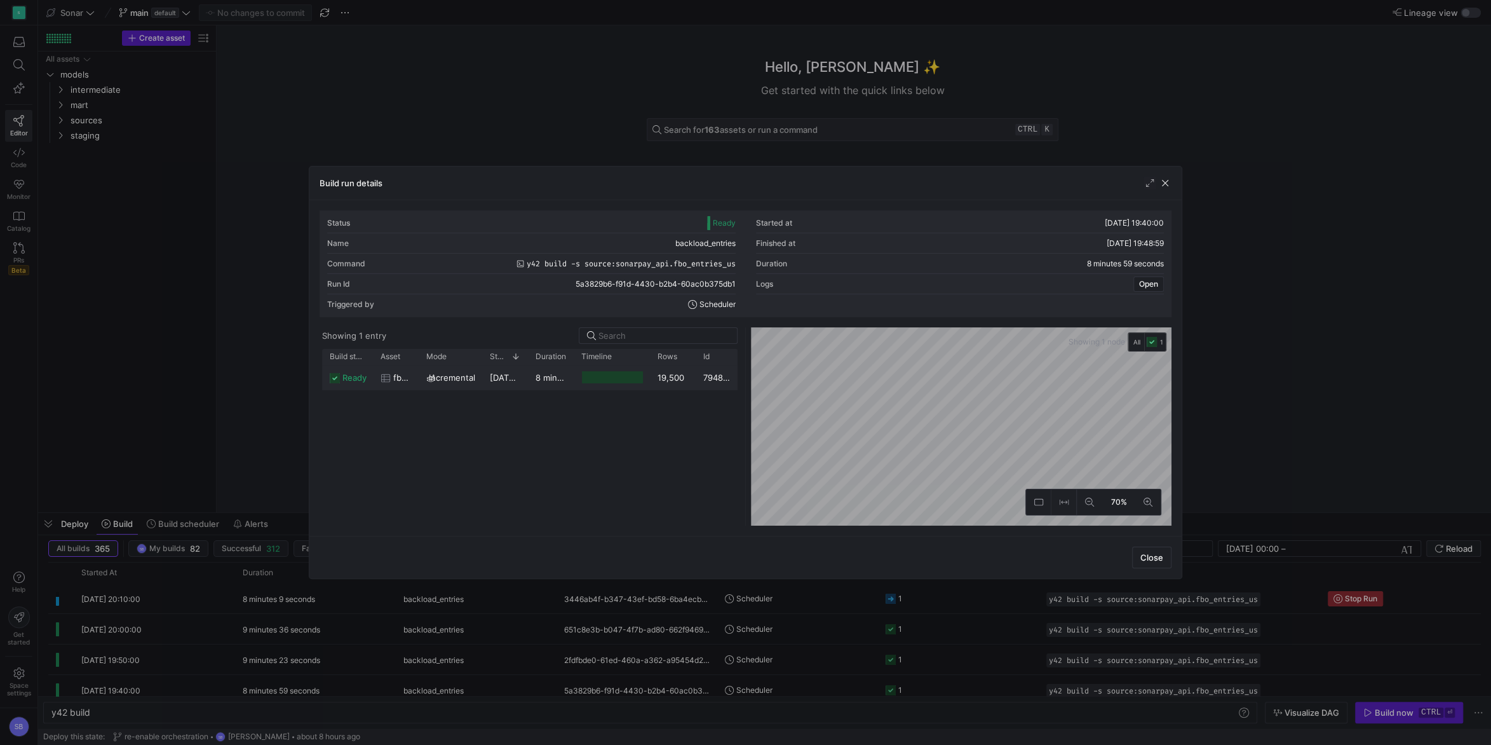
click at [562, 378] on y42-duration "8 minutes 56 seconds" at bounding box center [580, 377] width 88 height 10
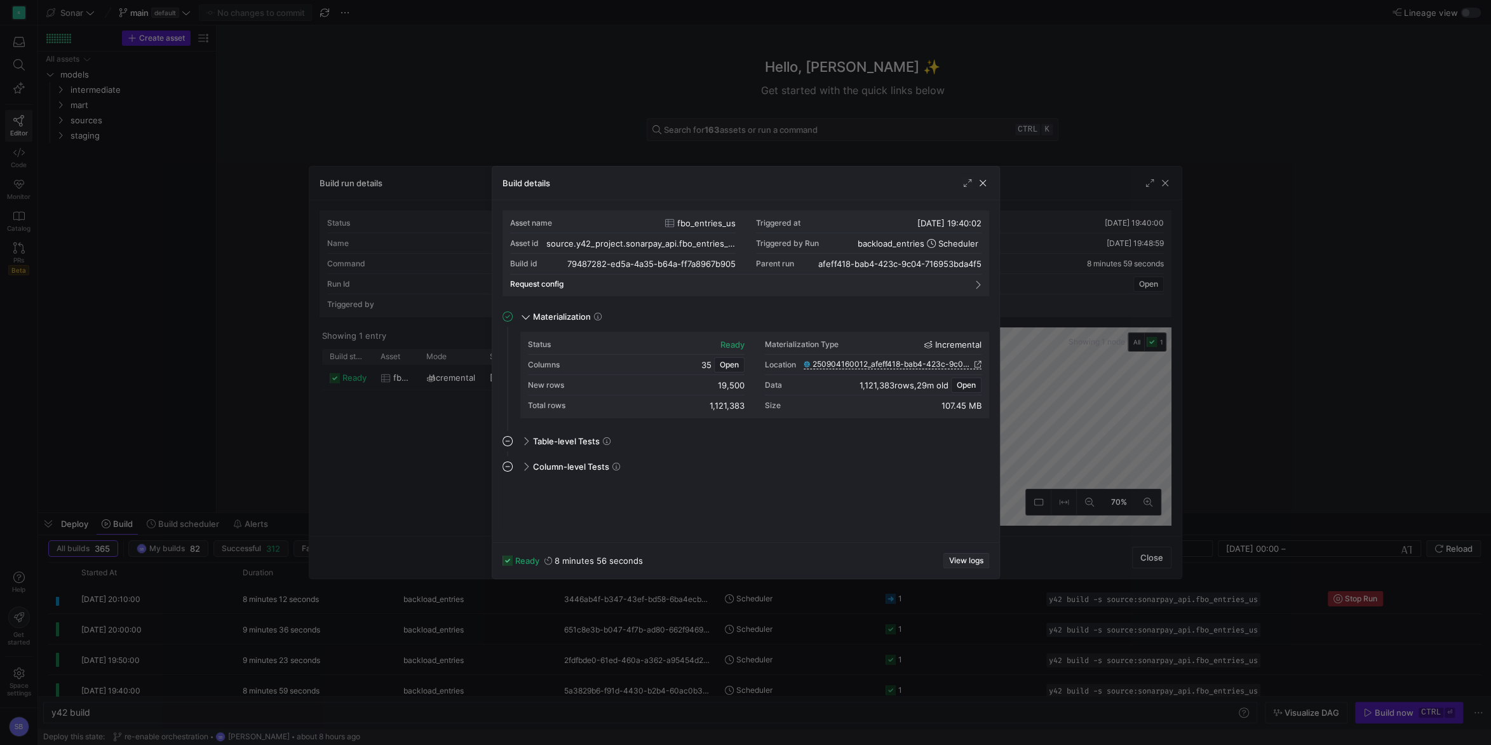
click at [964, 563] on span "View logs" at bounding box center [966, 560] width 34 height 9
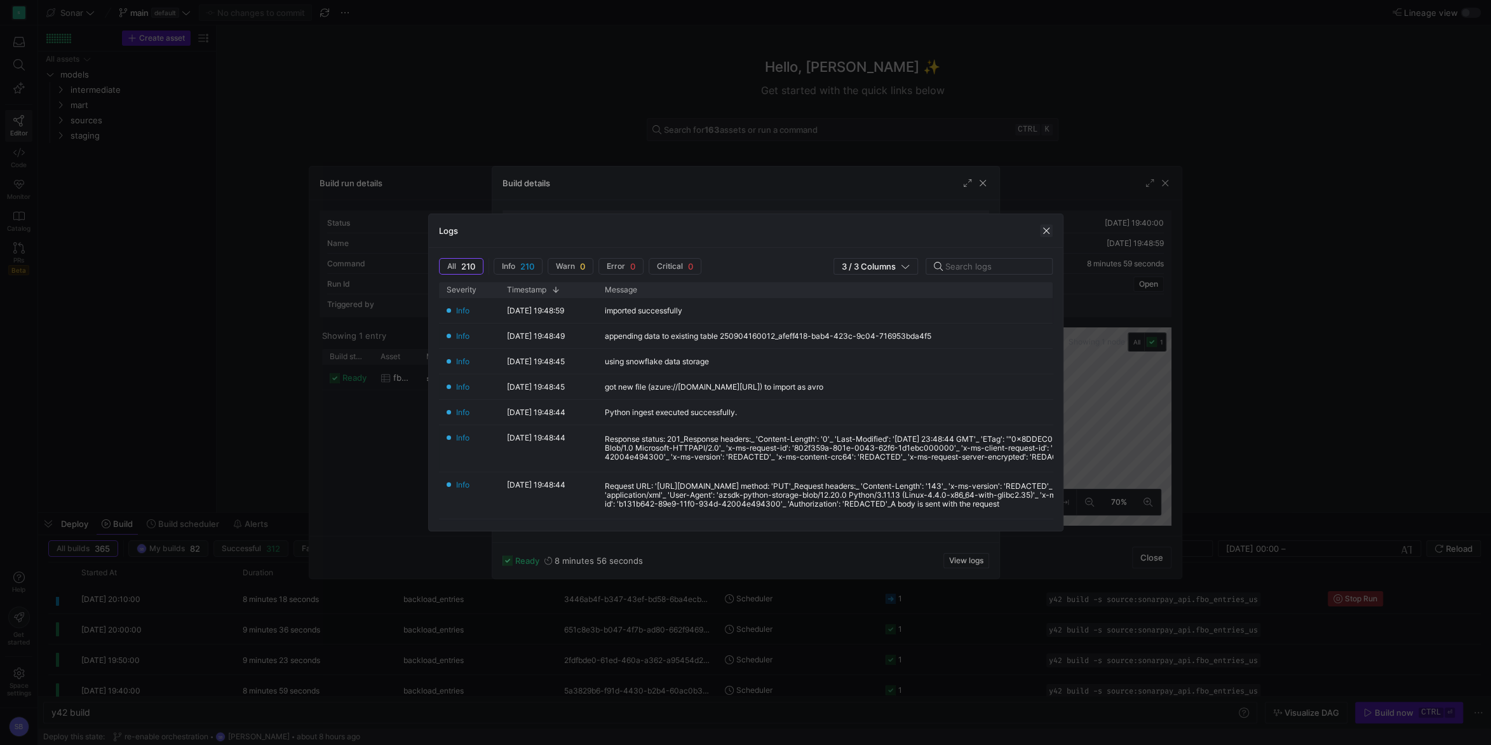
click at [1046, 227] on span "button" at bounding box center [1046, 230] width 13 height 13
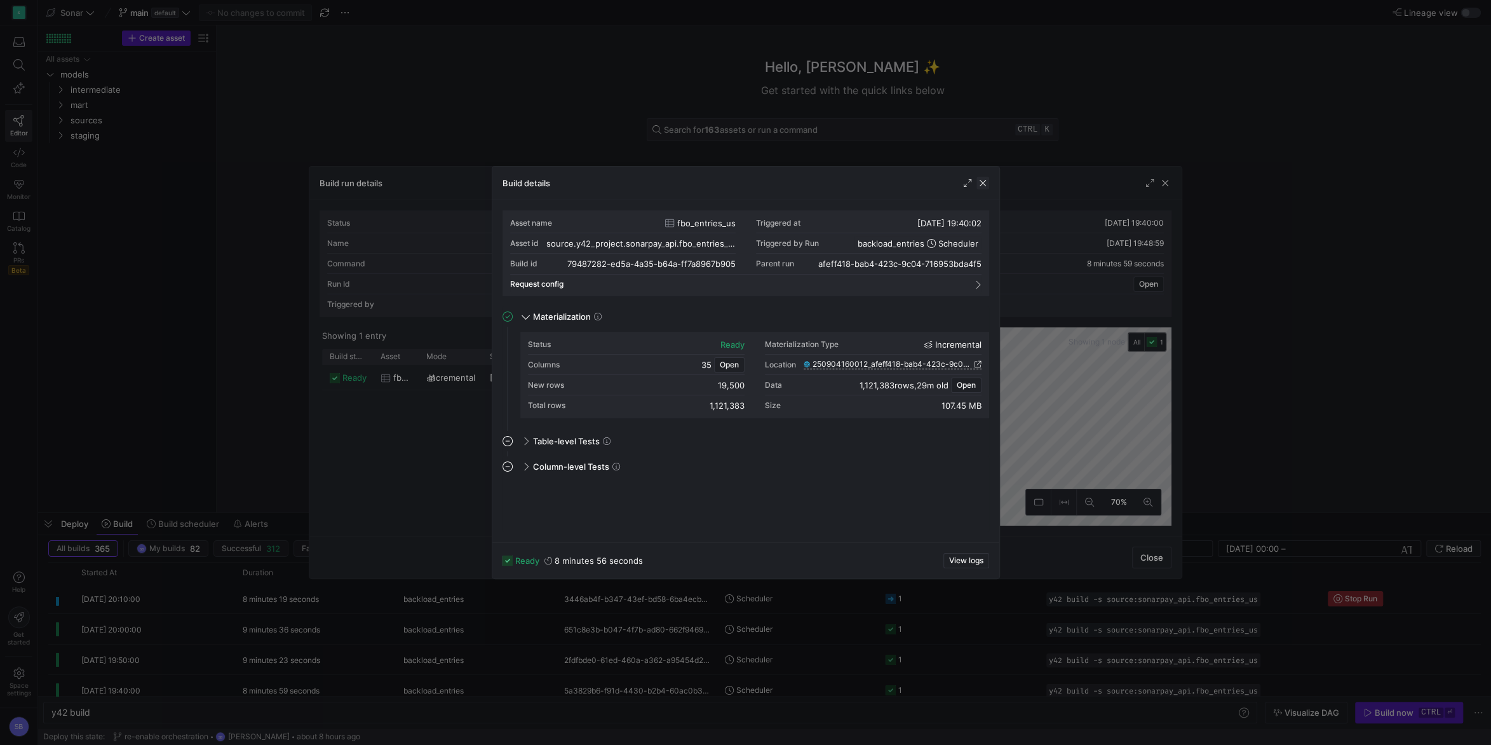
click at [985, 185] on span "button" at bounding box center [982, 183] width 13 height 13
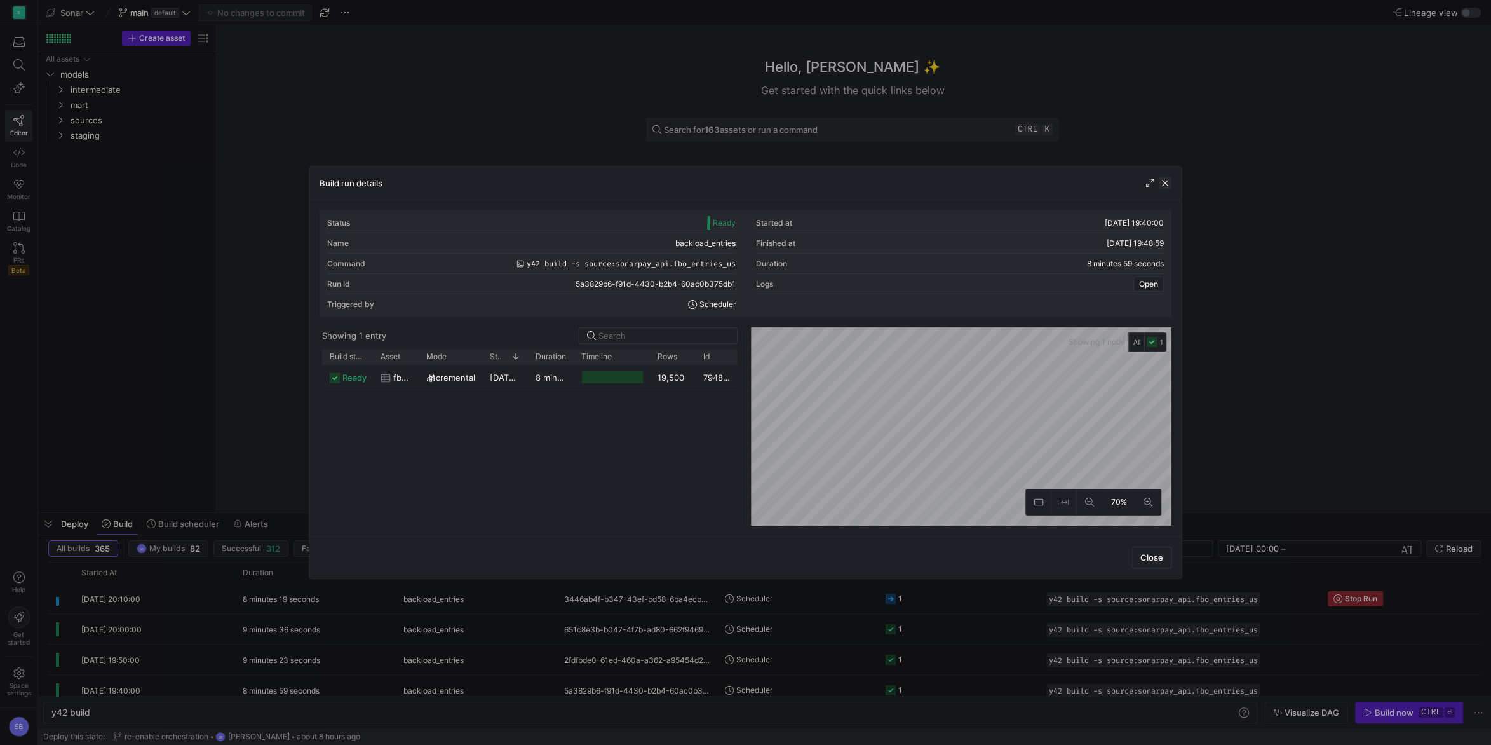
click at [1166, 182] on span "button" at bounding box center [1165, 183] width 13 height 13
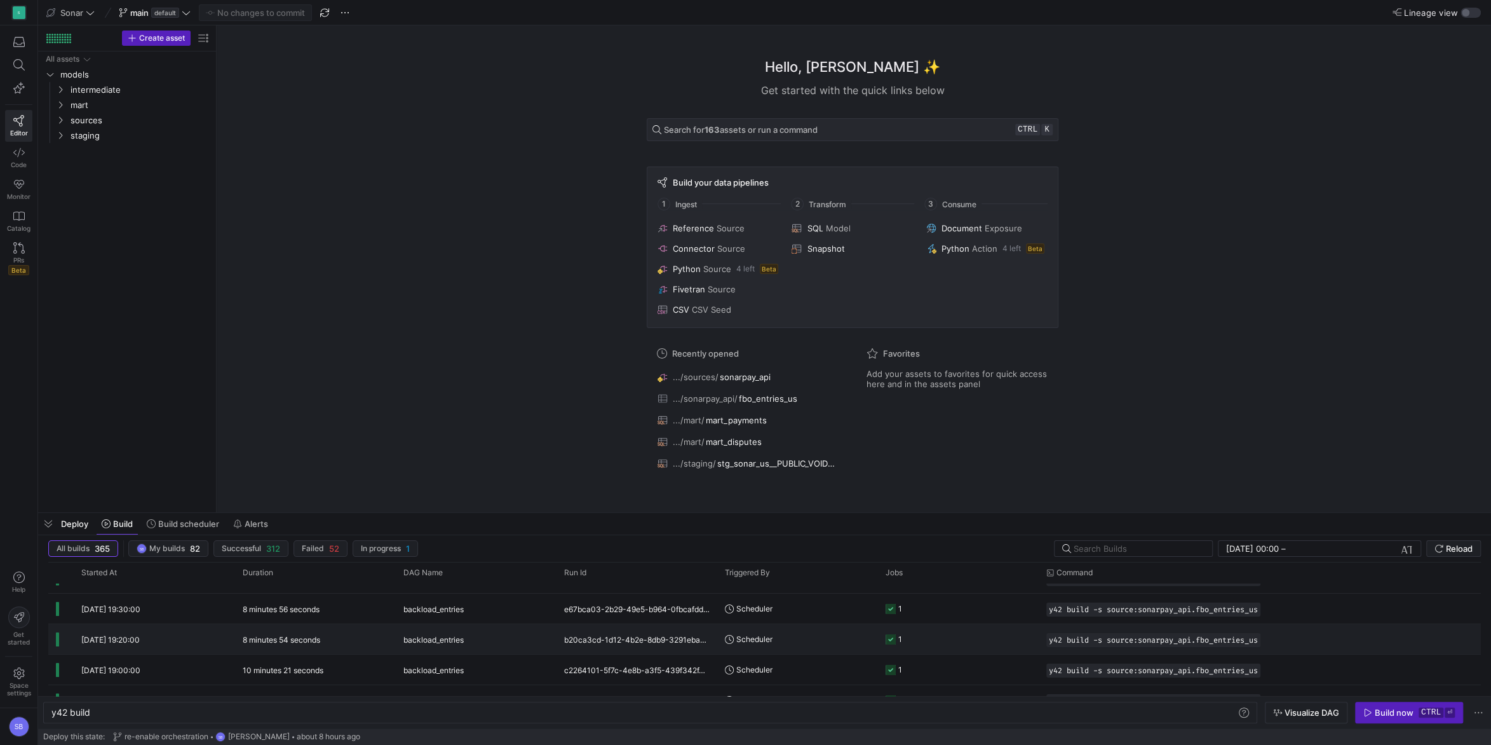
click at [297, 644] on y42-duration "8 minutes 54 seconds" at bounding box center [282, 640] width 78 height 10
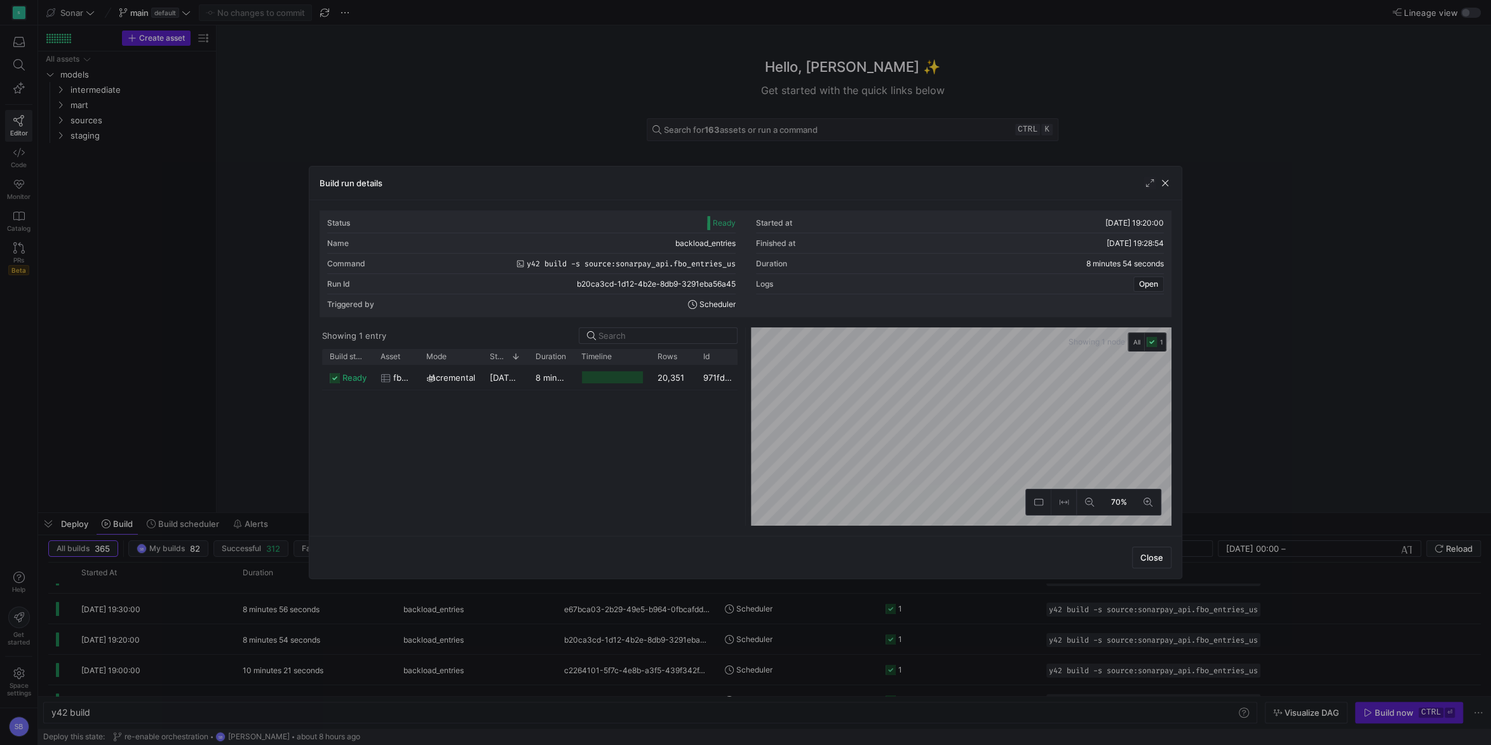
click at [544, 379] on y42-duration "8 minutes 51 seconds" at bounding box center [579, 377] width 87 height 10
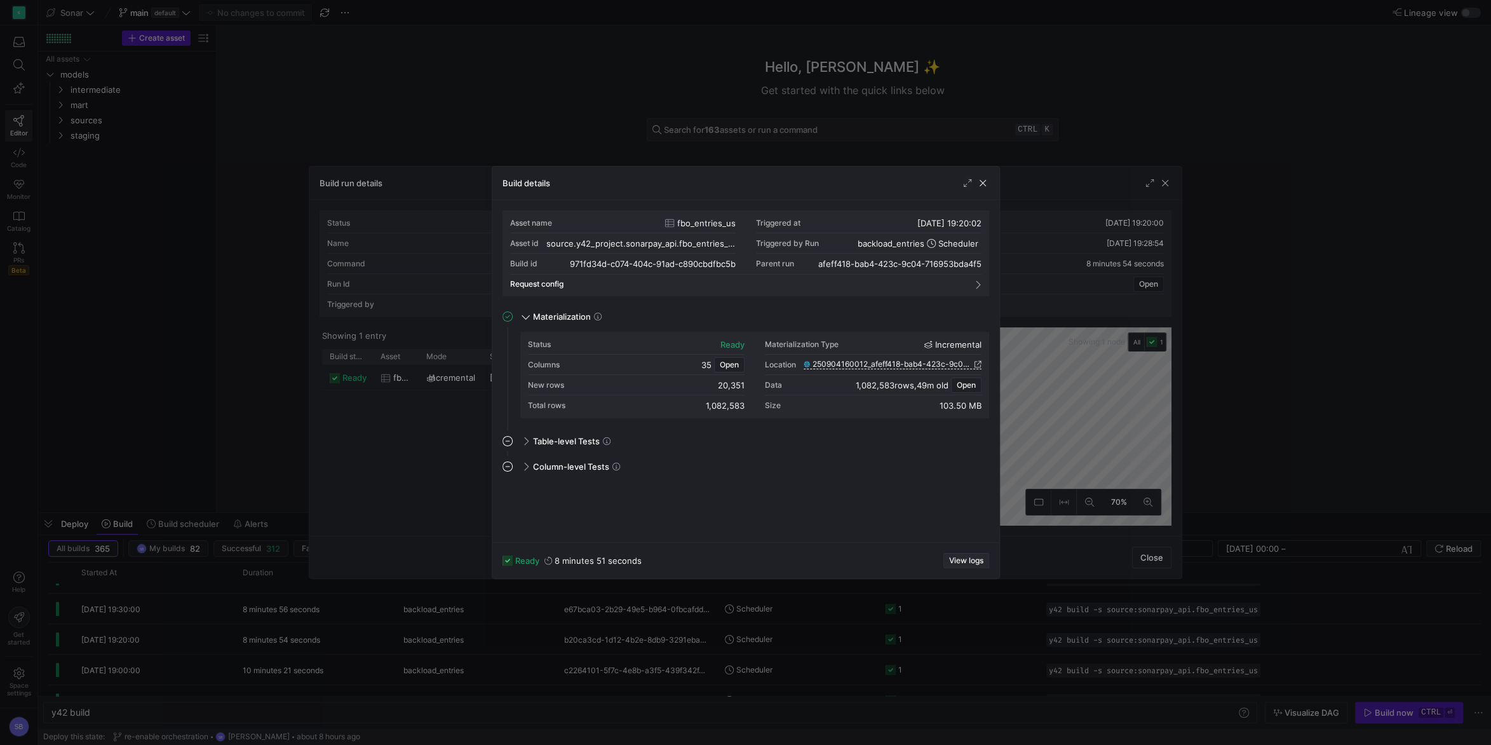
click at [969, 561] on span "View logs" at bounding box center [966, 560] width 34 height 9
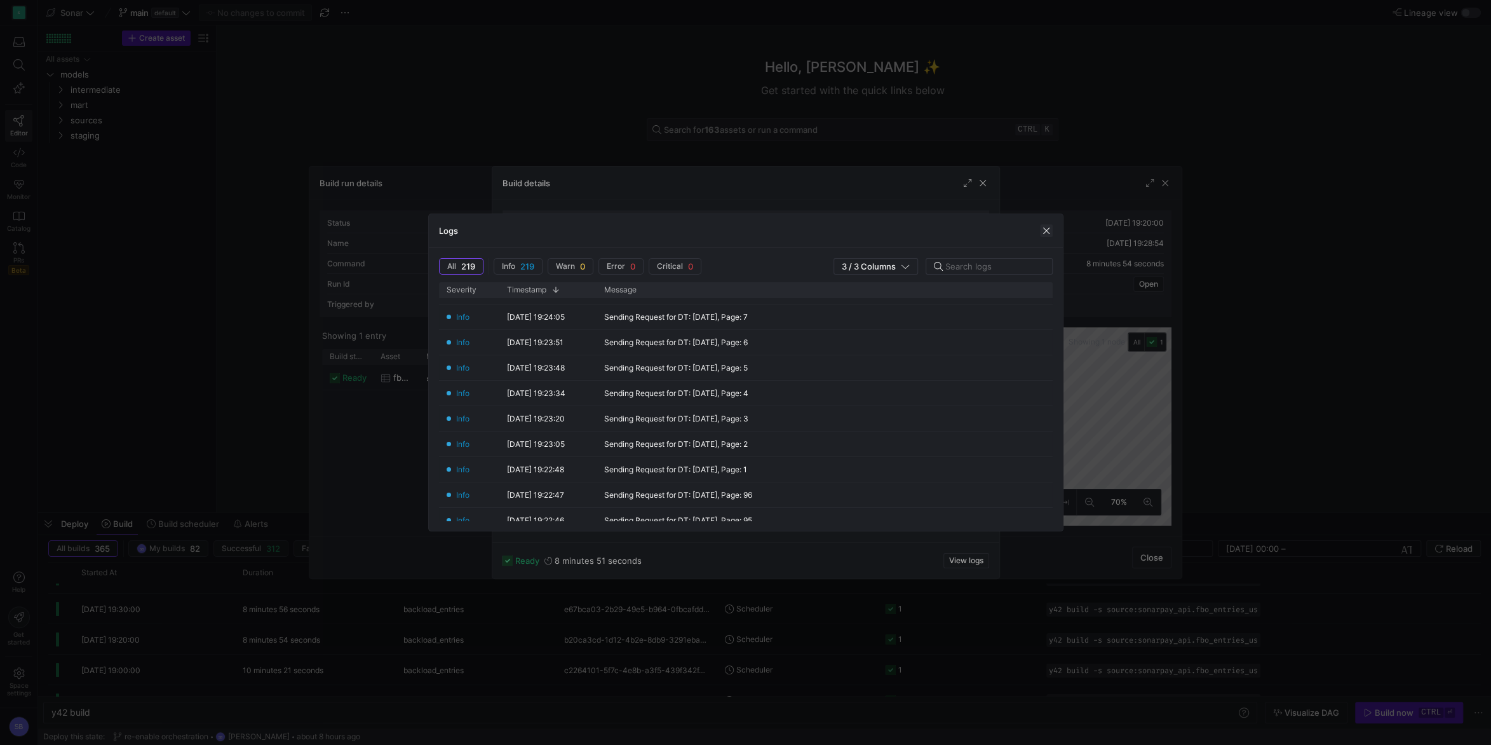
click at [1043, 227] on span "button" at bounding box center [1046, 230] width 13 height 13
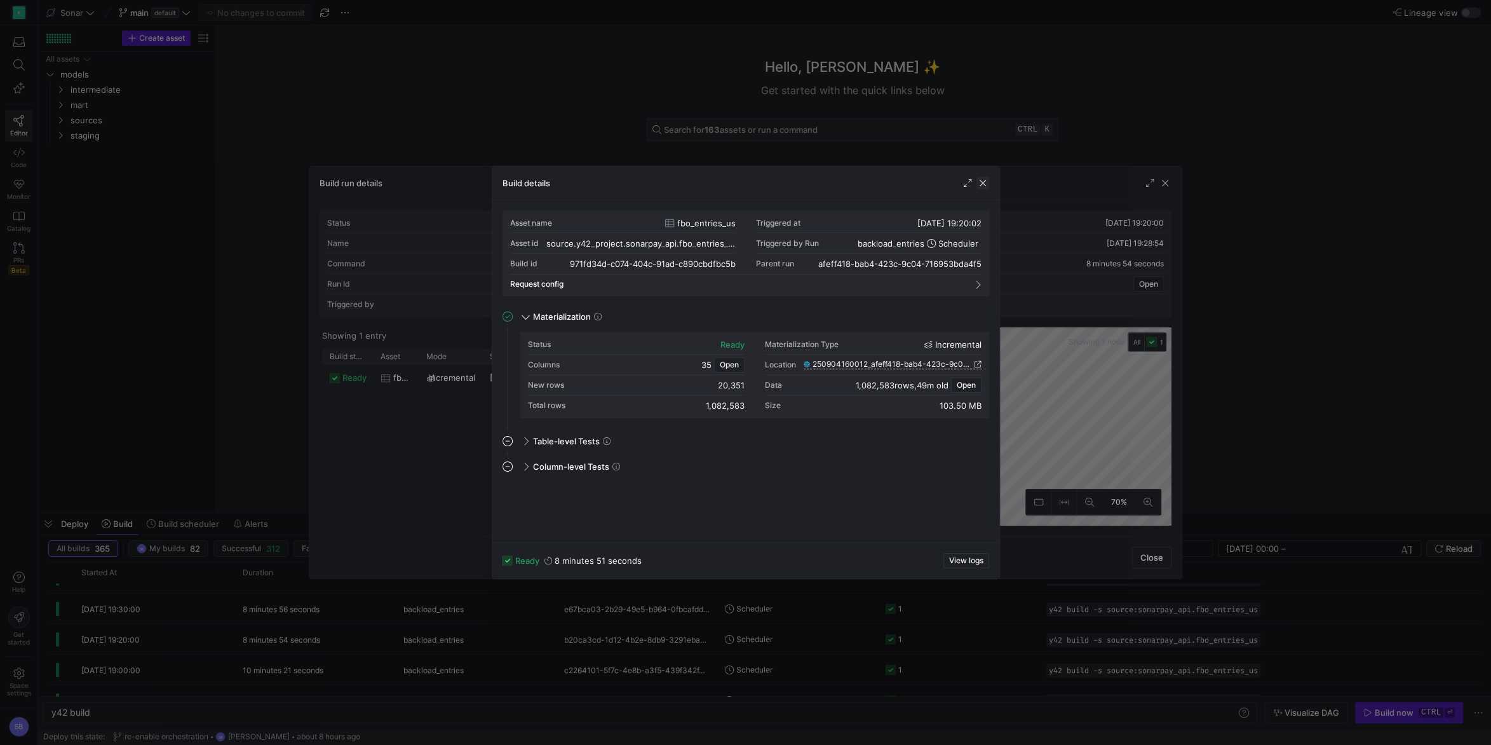
click at [982, 184] on span "button" at bounding box center [982, 183] width 13 height 13
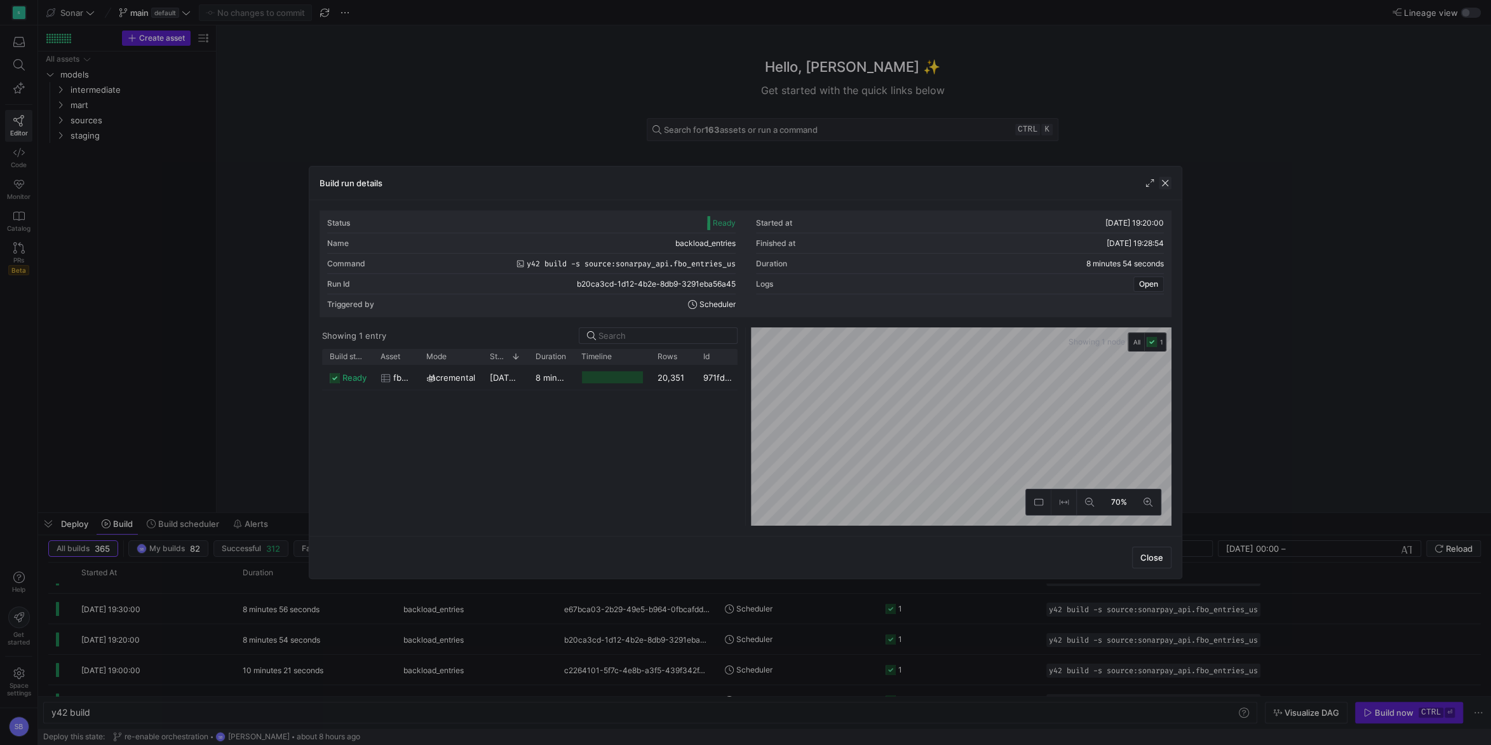
click at [1167, 182] on span "button" at bounding box center [1165, 183] width 13 height 13
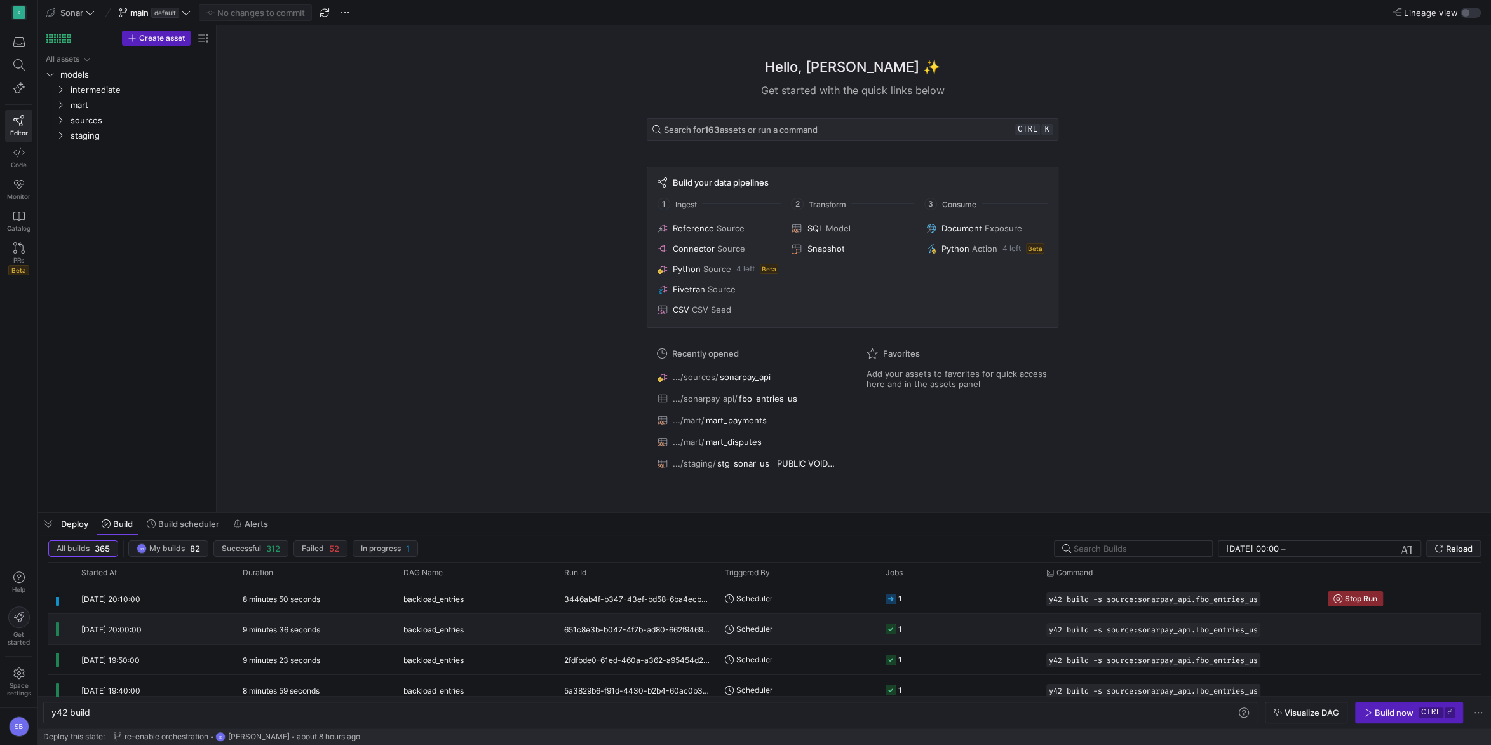
click at [283, 628] on y42-duration "9 minutes 36 seconds" at bounding box center [282, 630] width 78 height 10
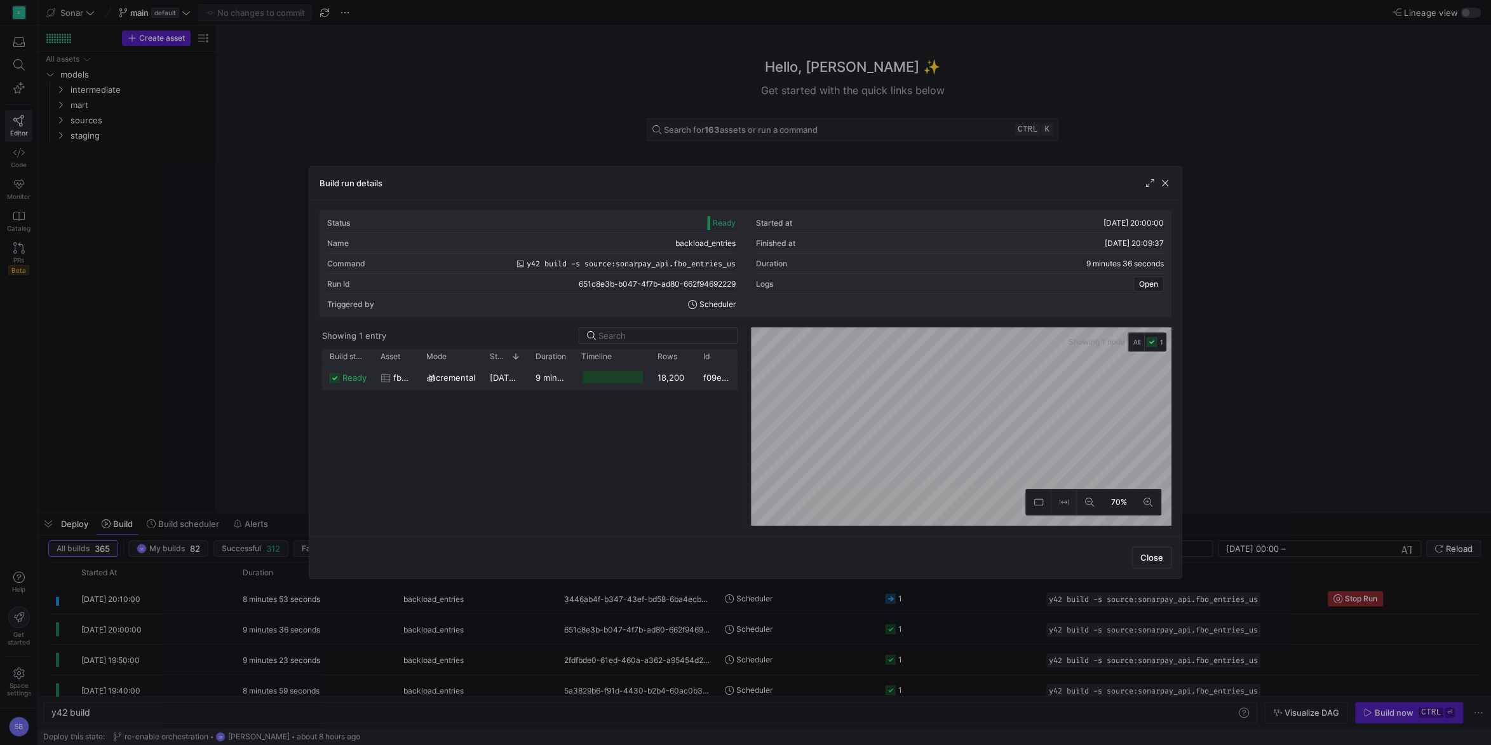
click at [546, 379] on y42-duration "9 minutes 26 seconds" at bounding box center [580, 377] width 88 height 10
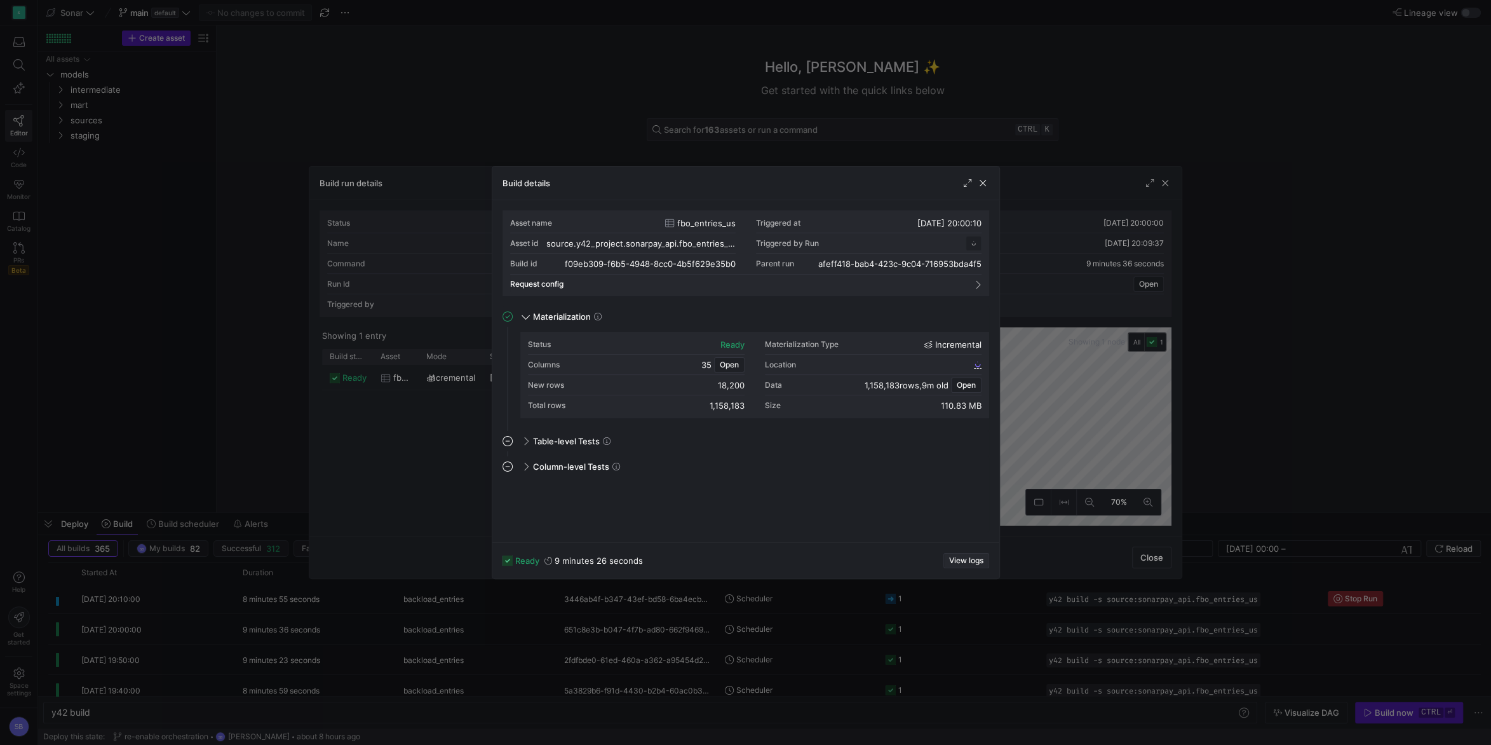
click at [962, 562] on span "View logs" at bounding box center [966, 560] width 34 height 9
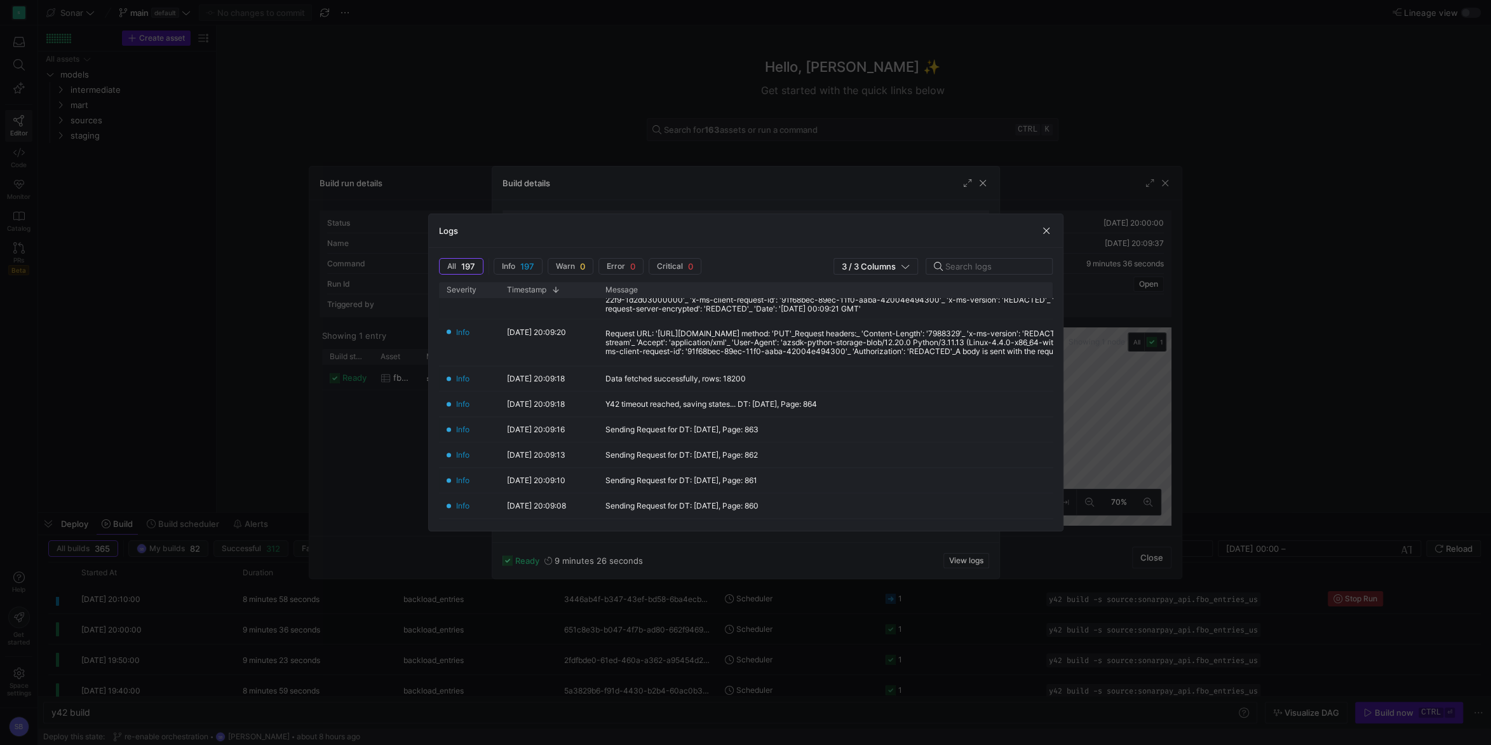
click at [1046, 223] on div "Logs" at bounding box center [746, 231] width 634 height 34
click at [1048, 228] on span "button" at bounding box center [1046, 230] width 13 height 13
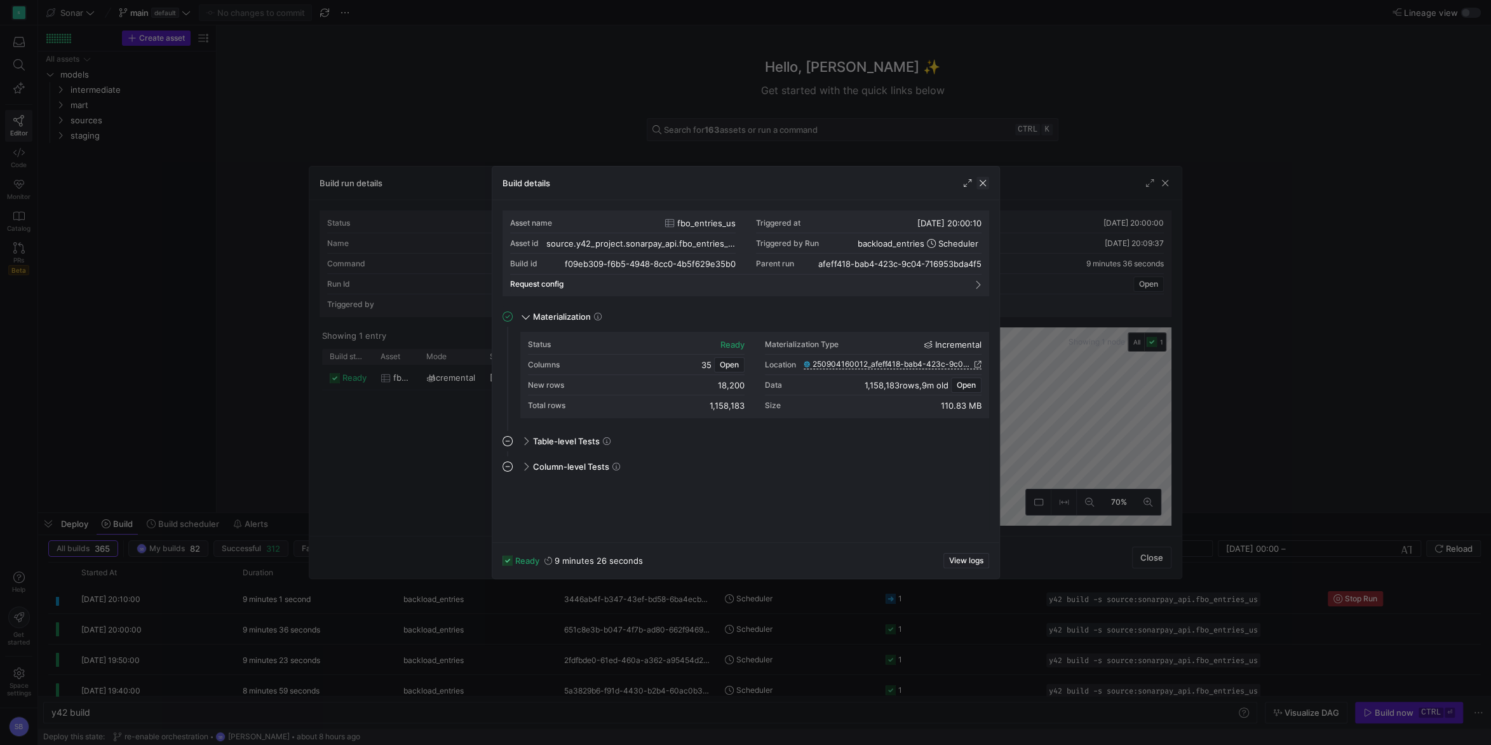
click at [987, 180] on span "button" at bounding box center [982, 183] width 13 height 13
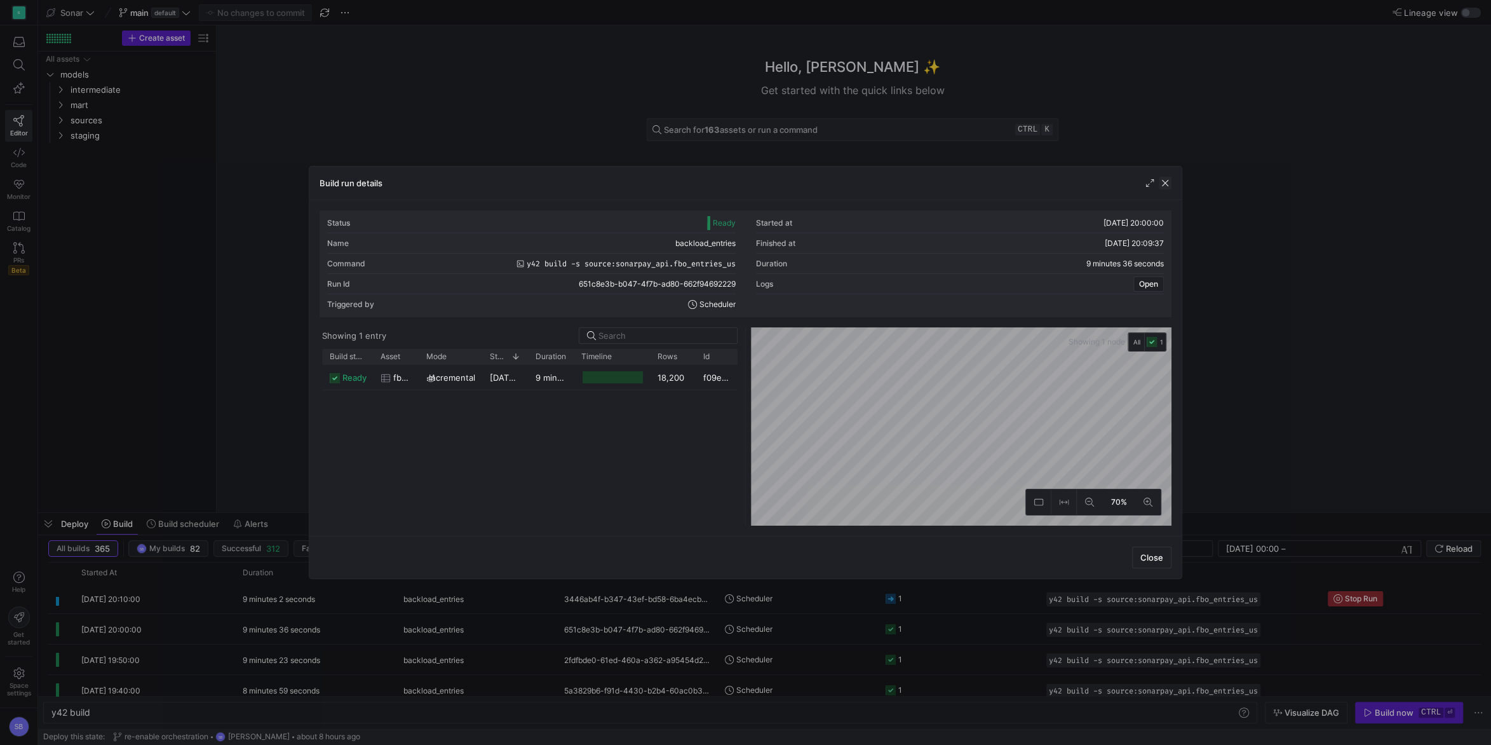
click at [1166, 183] on span "button" at bounding box center [1165, 183] width 13 height 13
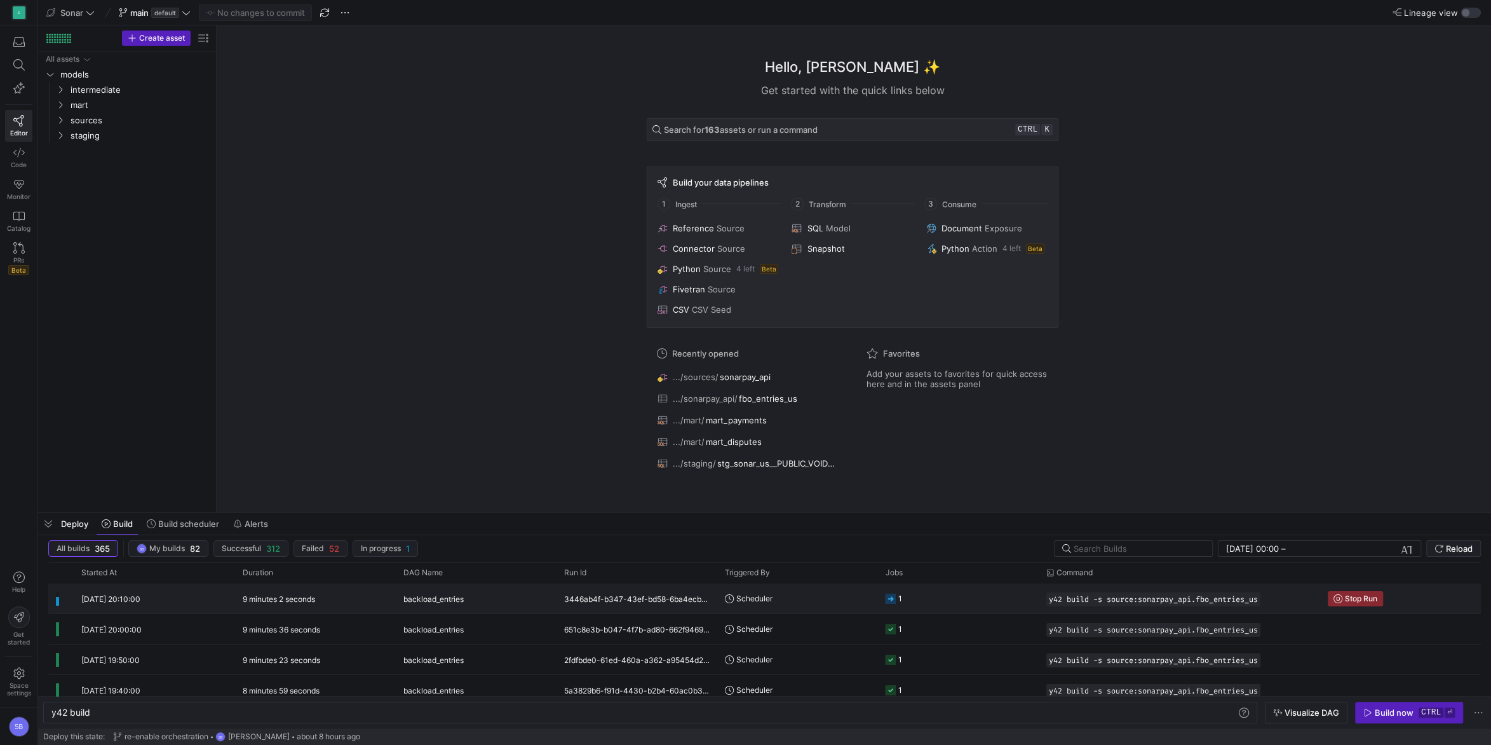
click at [322, 604] on div "9 minutes 2 seconds" at bounding box center [315, 598] width 161 height 30
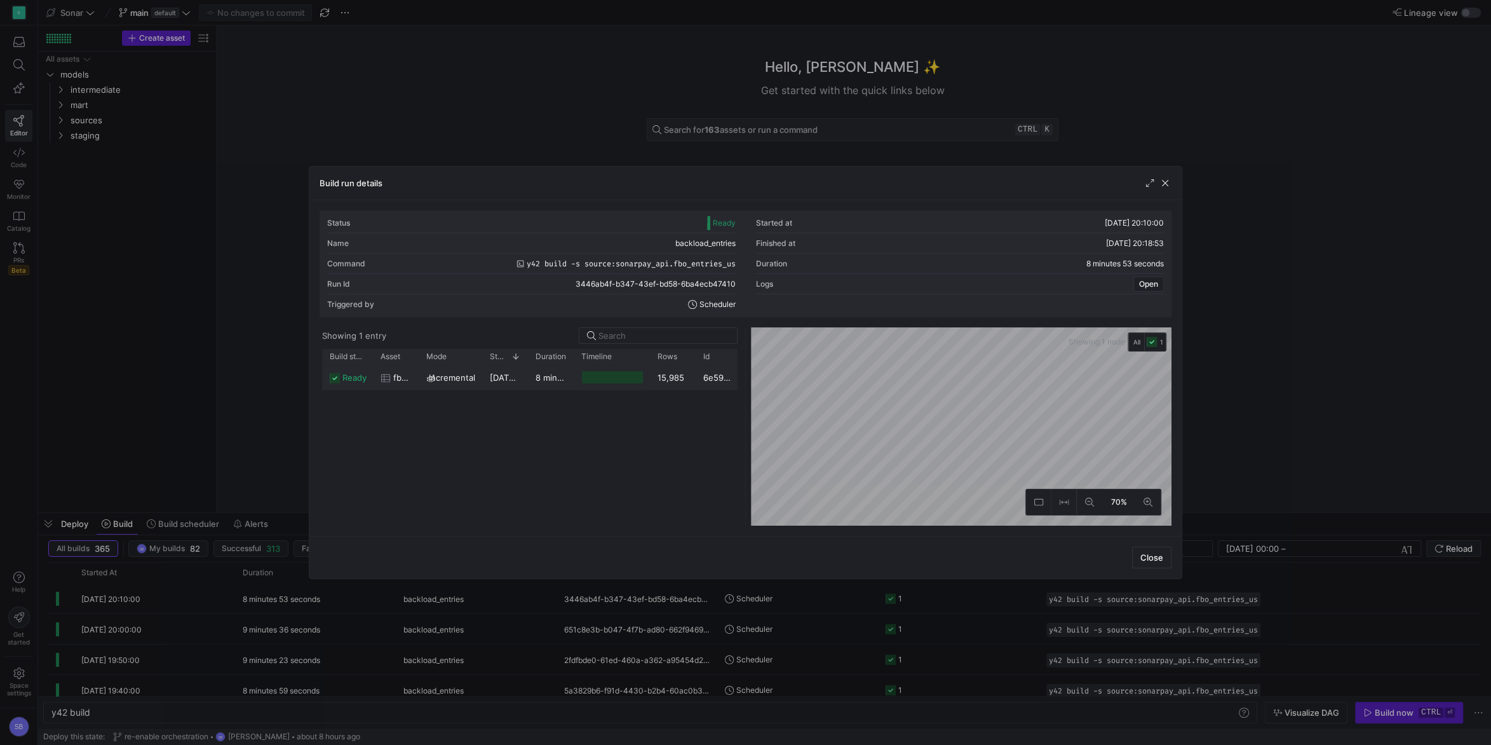
click at [544, 375] on y42-duration "8 minutes 50 seconds" at bounding box center [580, 377] width 88 height 10
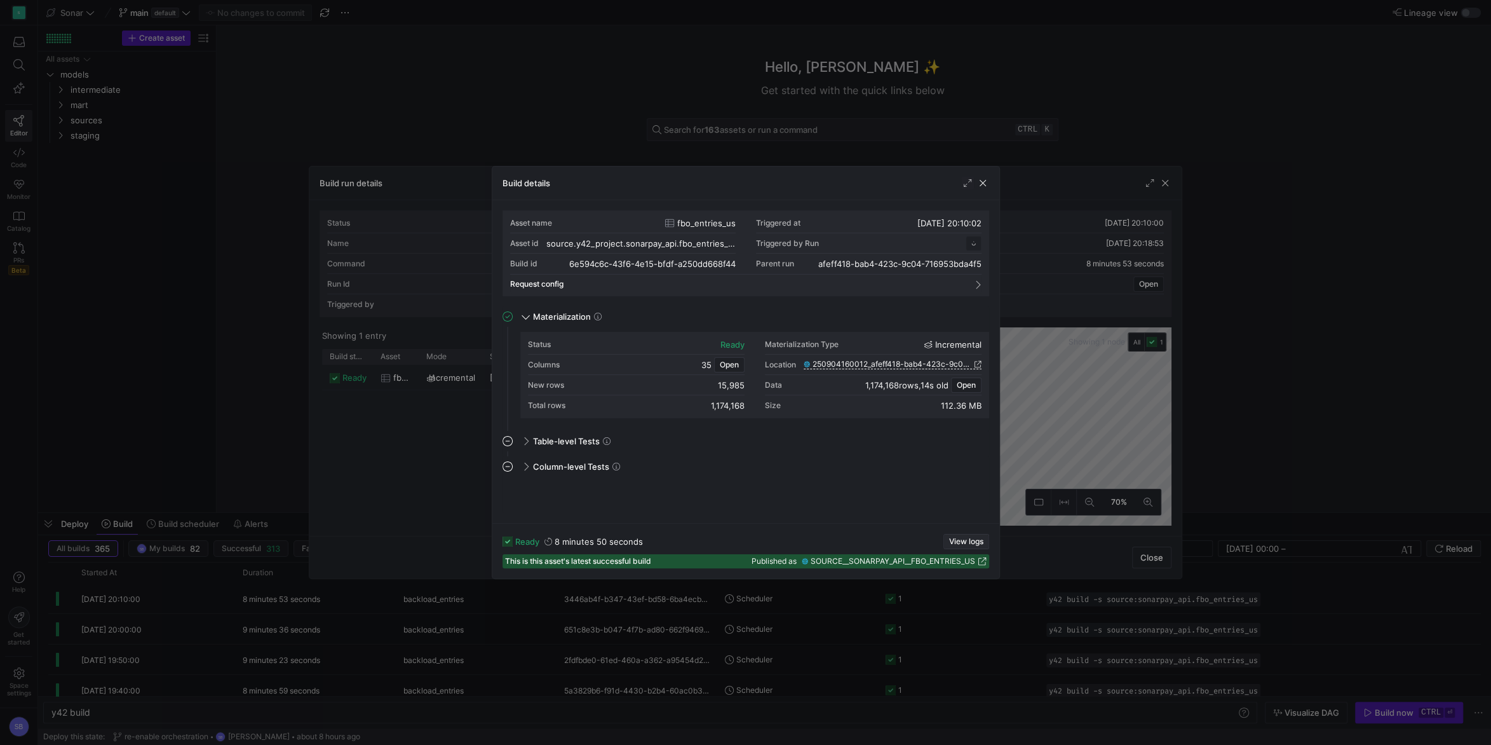
click at [959, 538] on span "View logs" at bounding box center [966, 541] width 34 height 9
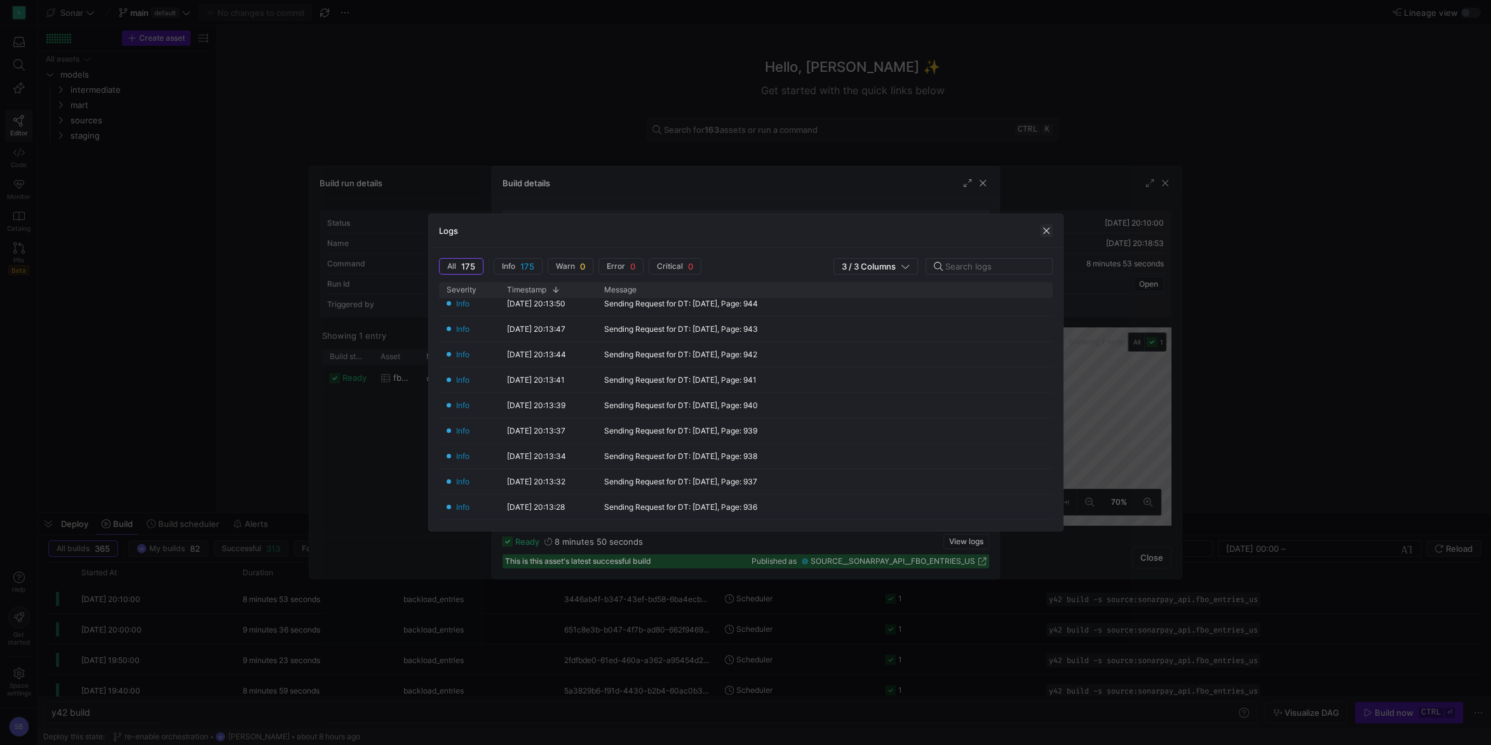
click at [1045, 236] on span "button" at bounding box center [1046, 230] width 13 height 13
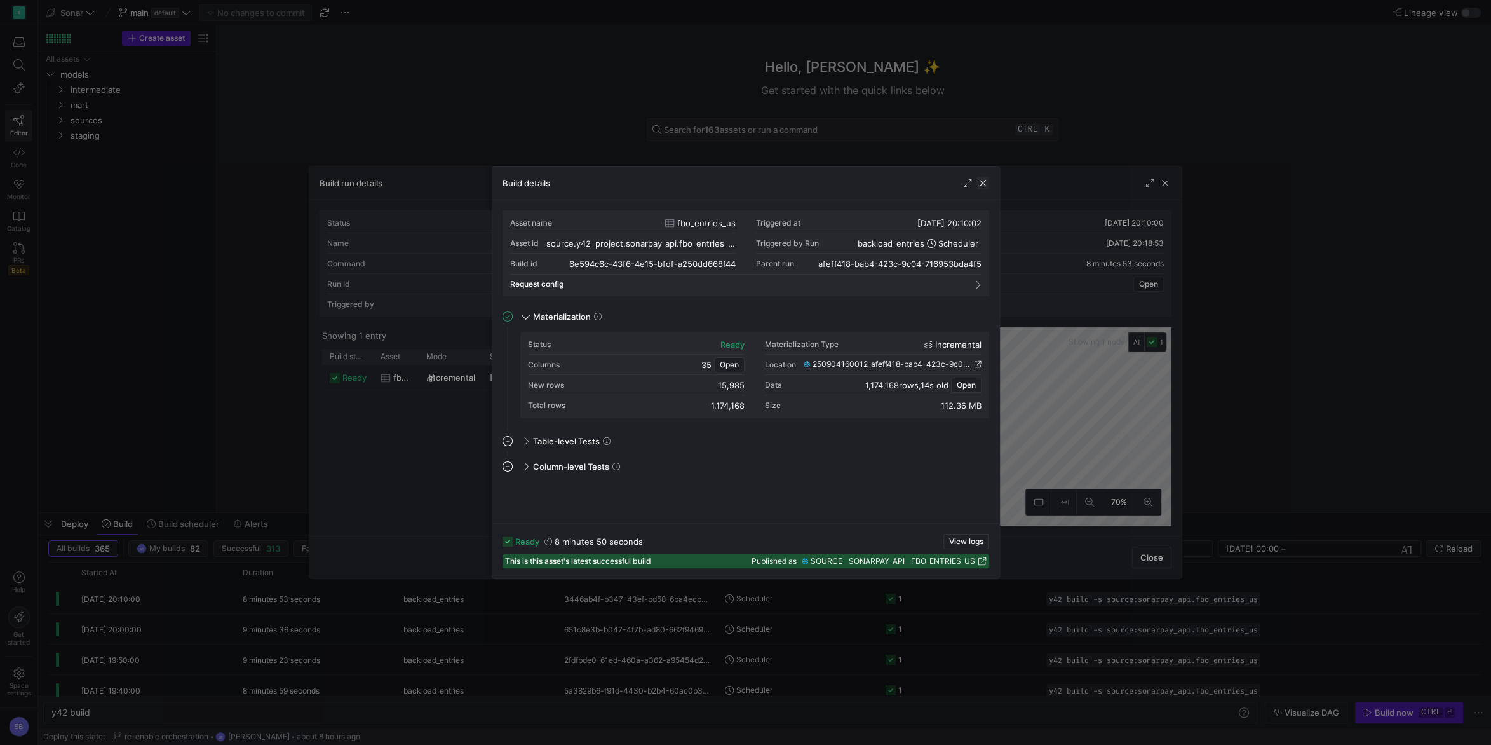
click at [982, 186] on span "button" at bounding box center [982, 183] width 13 height 13
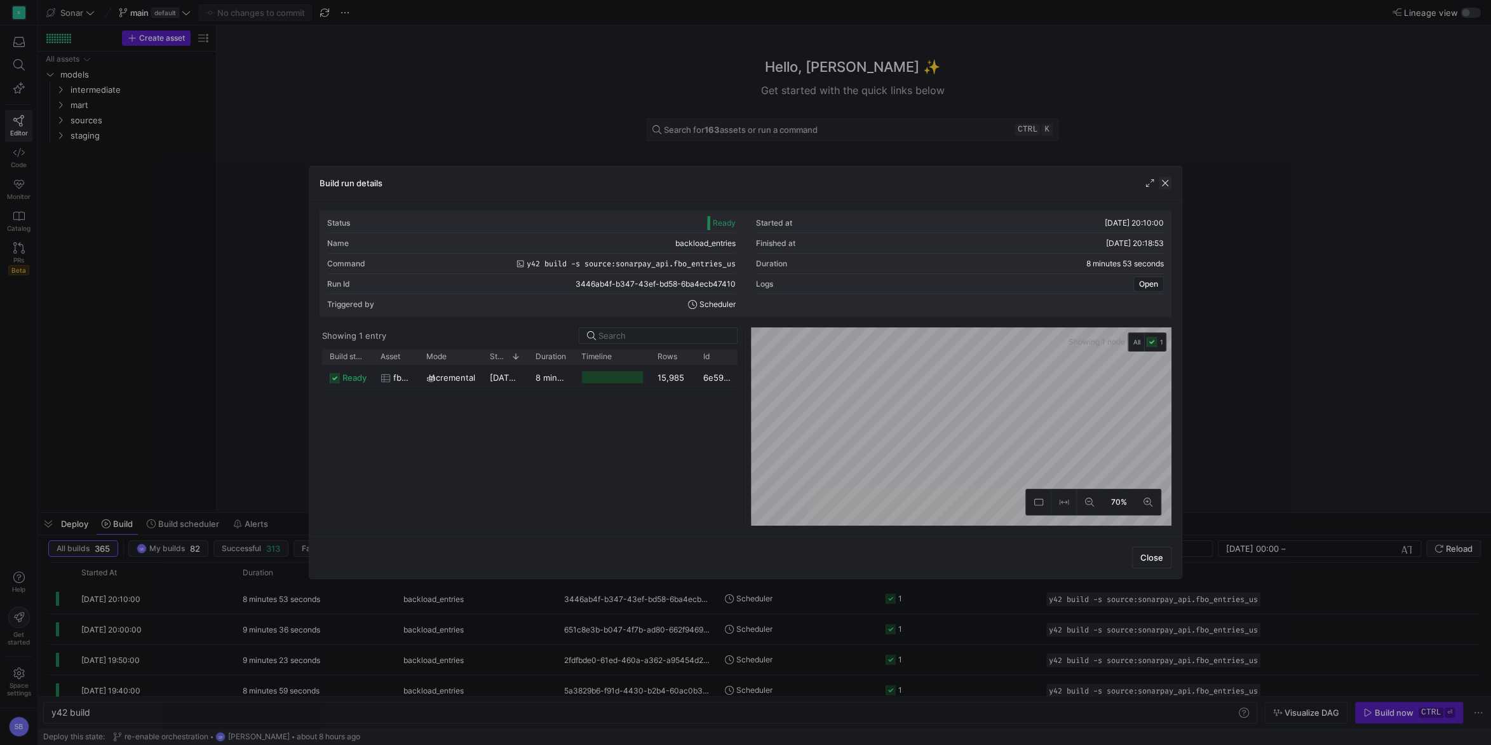
click at [1166, 183] on span "button" at bounding box center [1165, 183] width 13 height 13
